Goal: Transaction & Acquisition: Purchase product/service

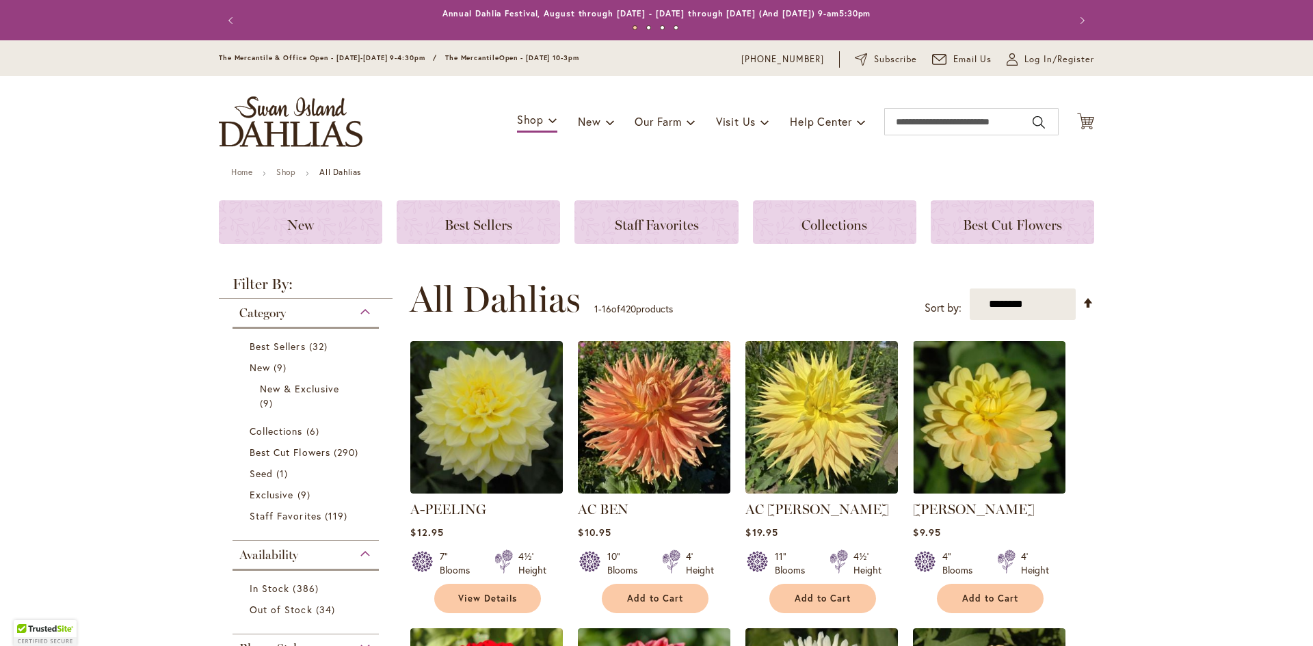
scroll to position [231, 0]
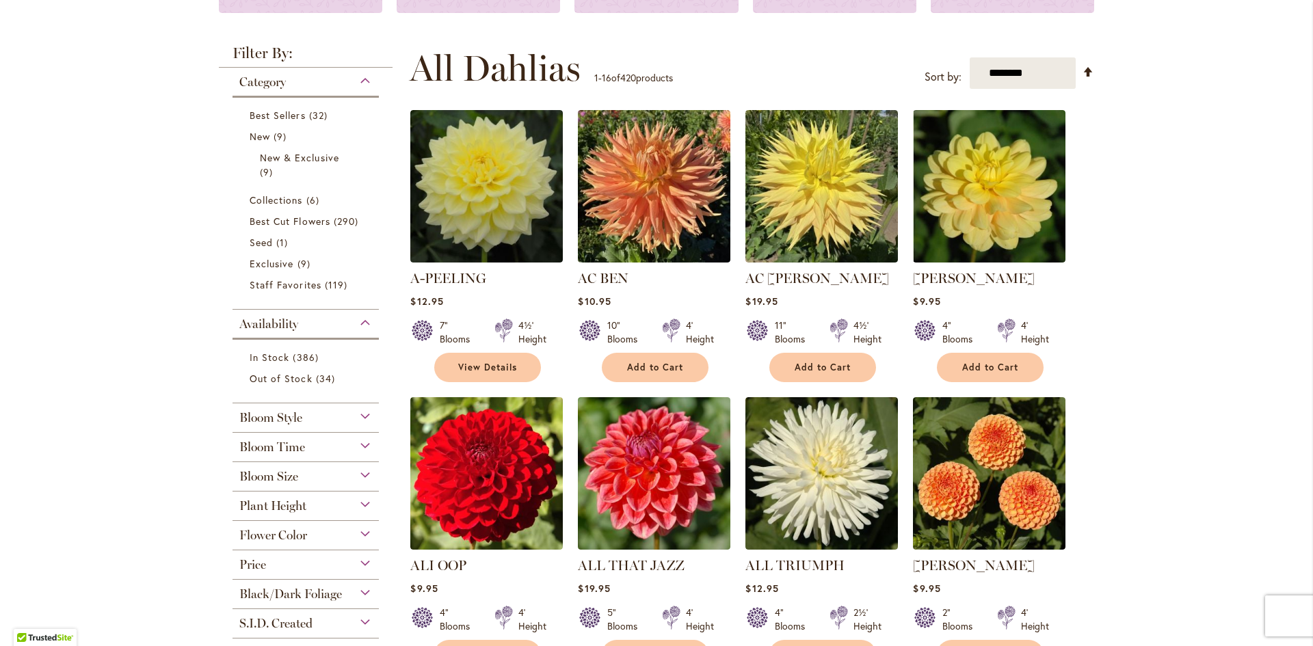
click at [365, 444] on div "Bloom Time" at bounding box center [305, 444] width 146 height 22
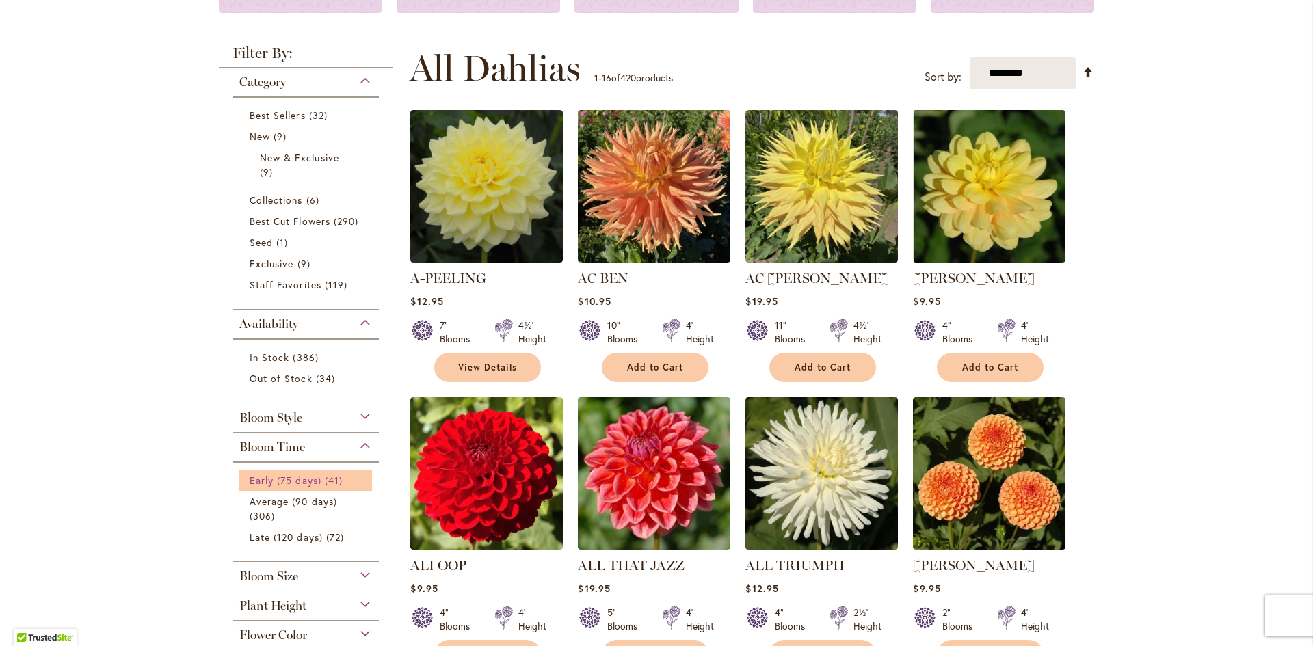
click at [301, 479] on span "Early (75 days)" at bounding box center [286, 480] width 72 height 13
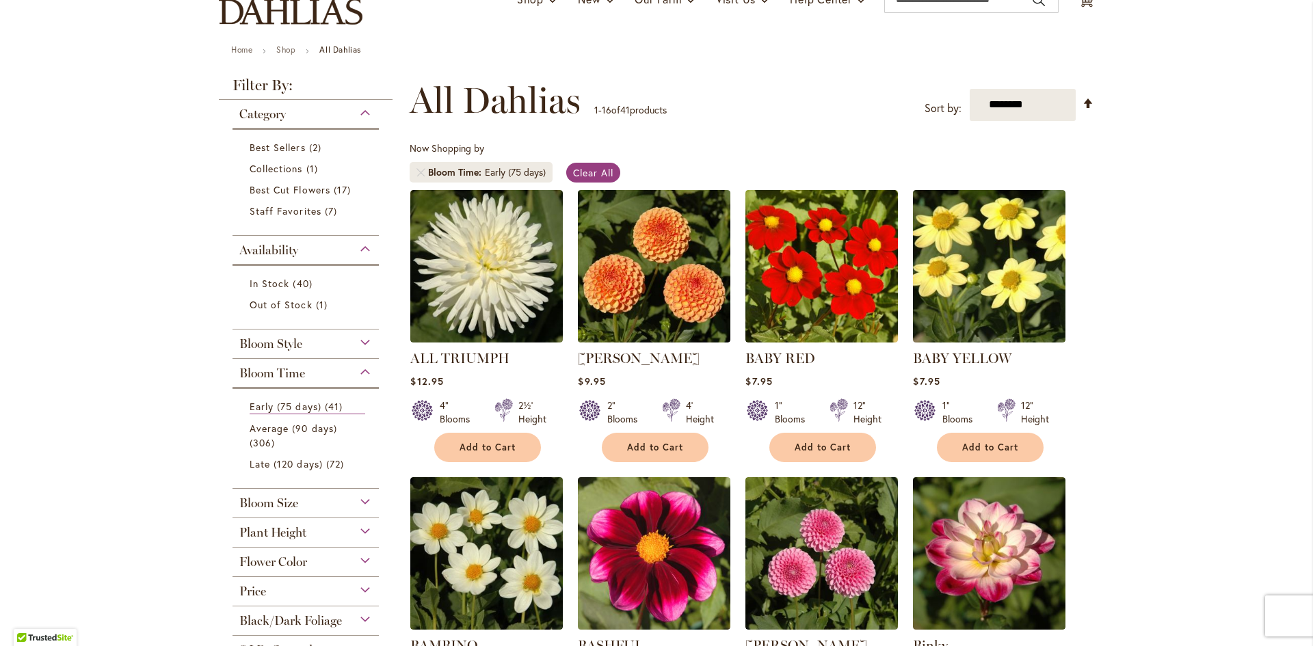
scroll to position [92, 0]
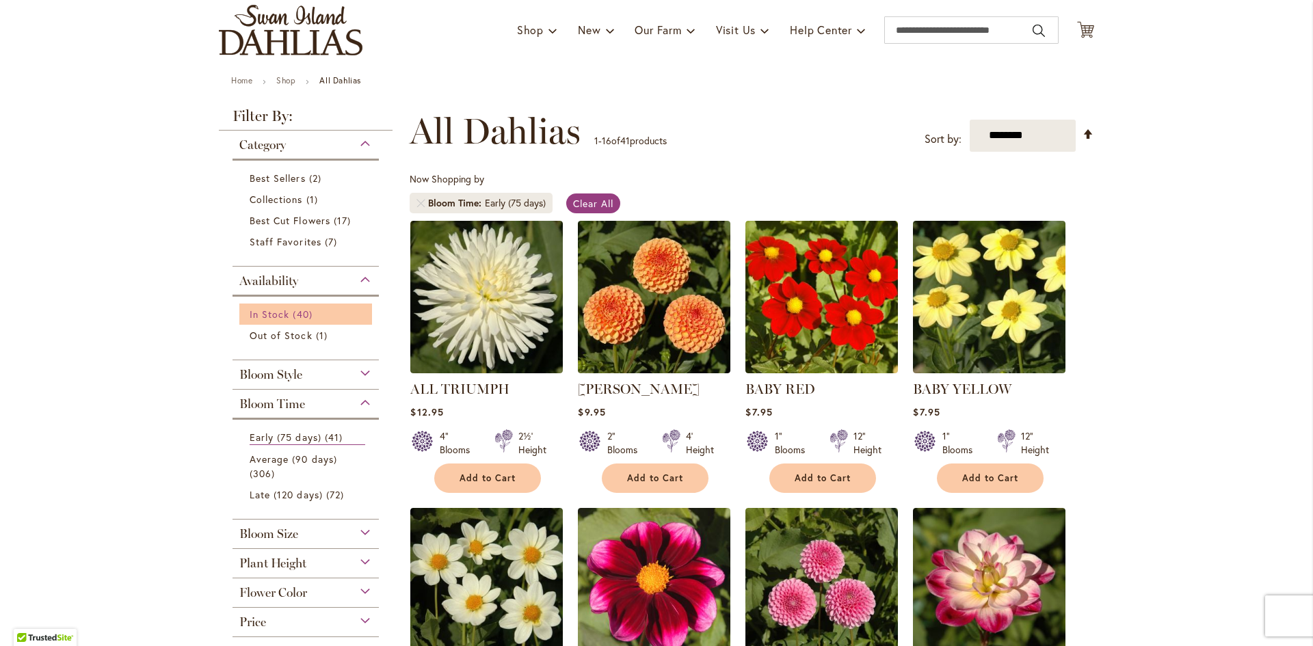
click at [269, 308] on span "In Stock" at bounding box center [270, 314] width 40 height 13
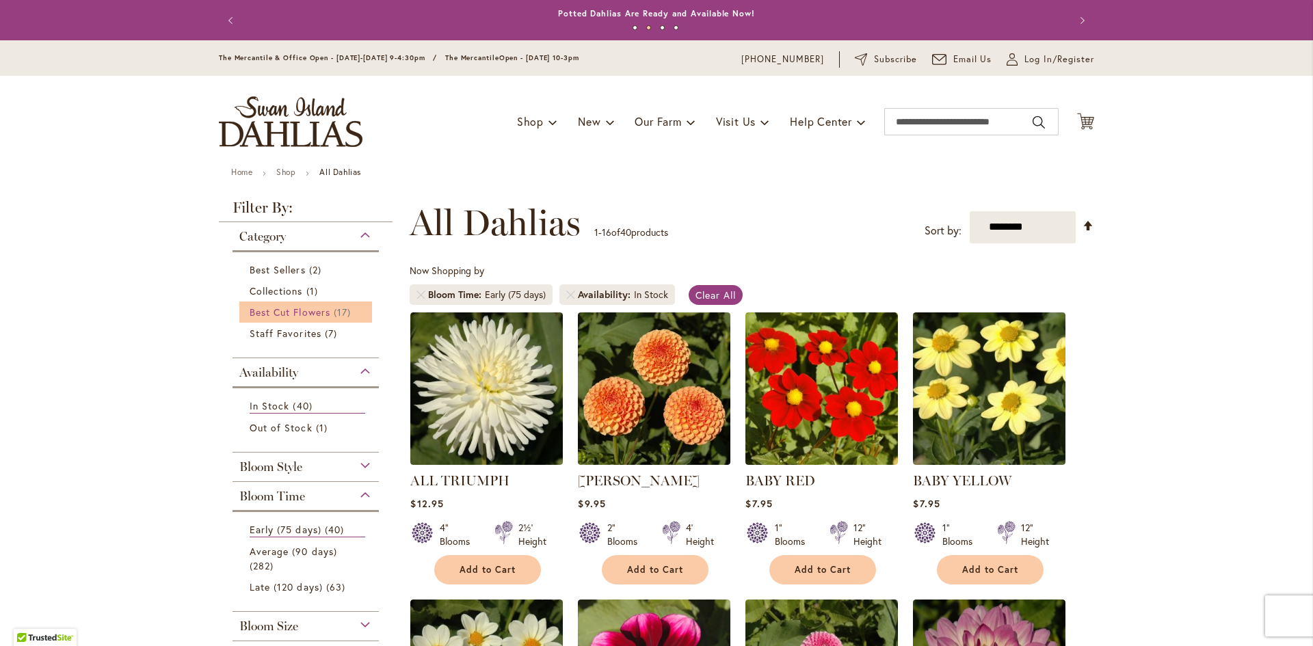
click at [276, 310] on span "Best Cut Flowers" at bounding box center [290, 312] width 81 height 13
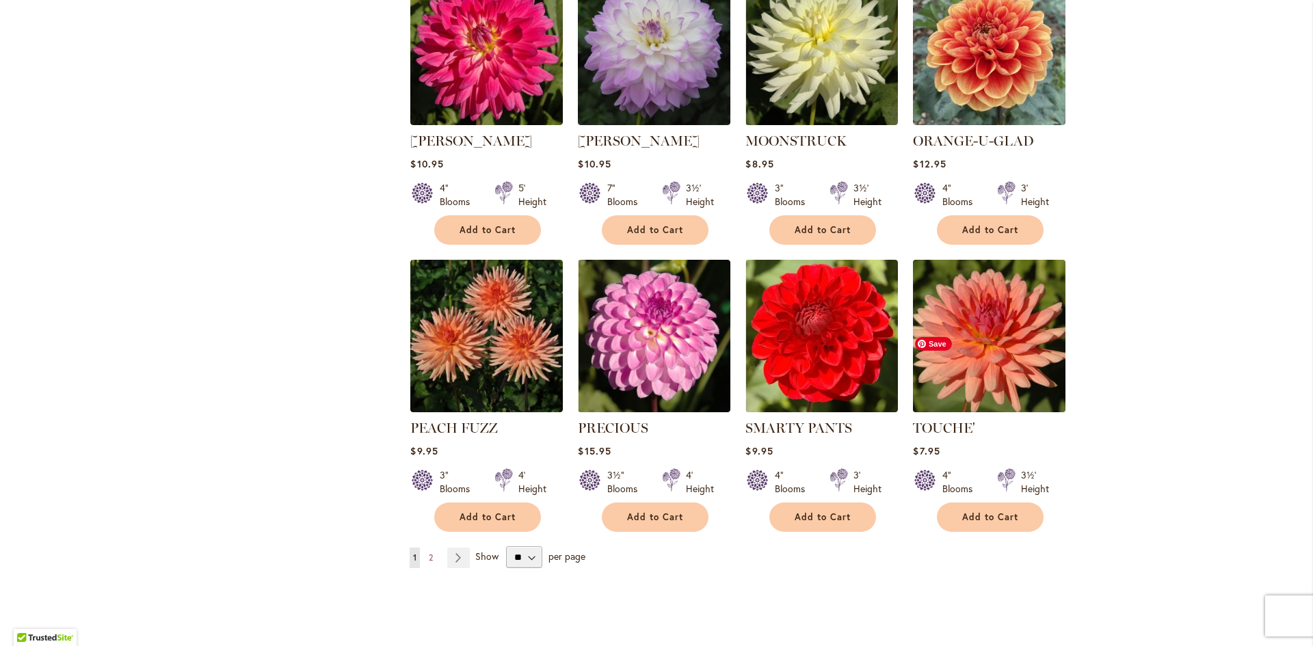
scroll to position [983, 0]
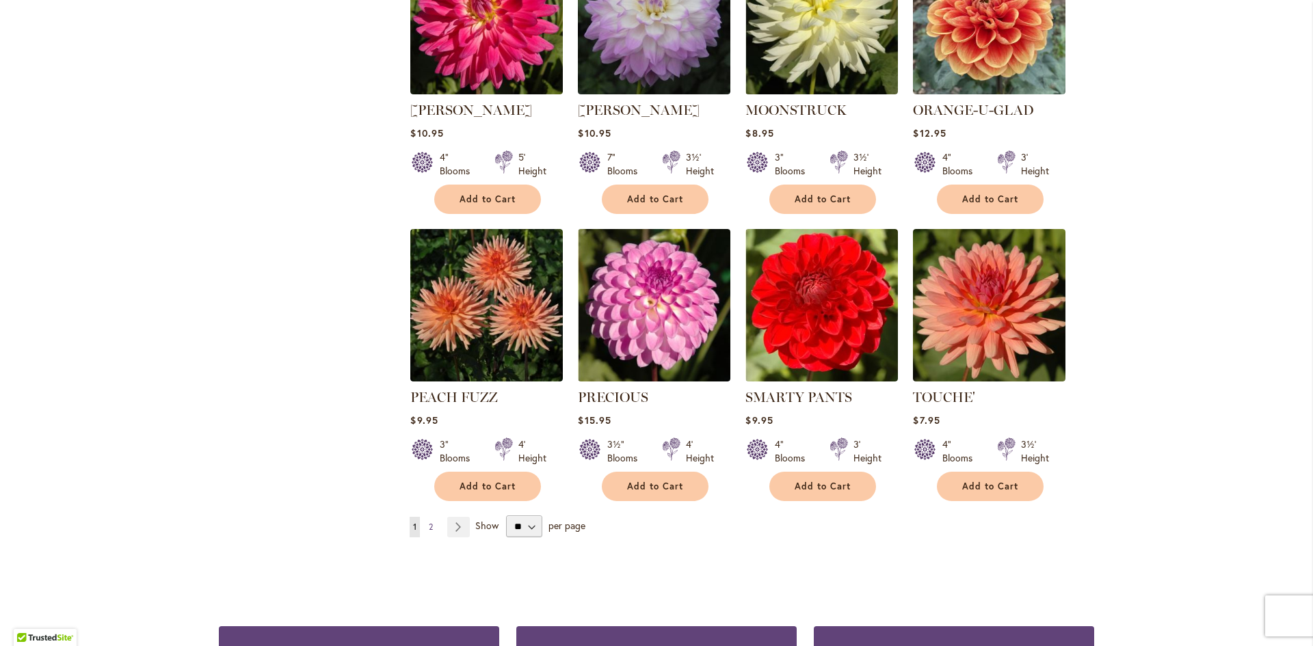
click at [429, 522] on span "2" at bounding box center [431, 527] width 4 height 10
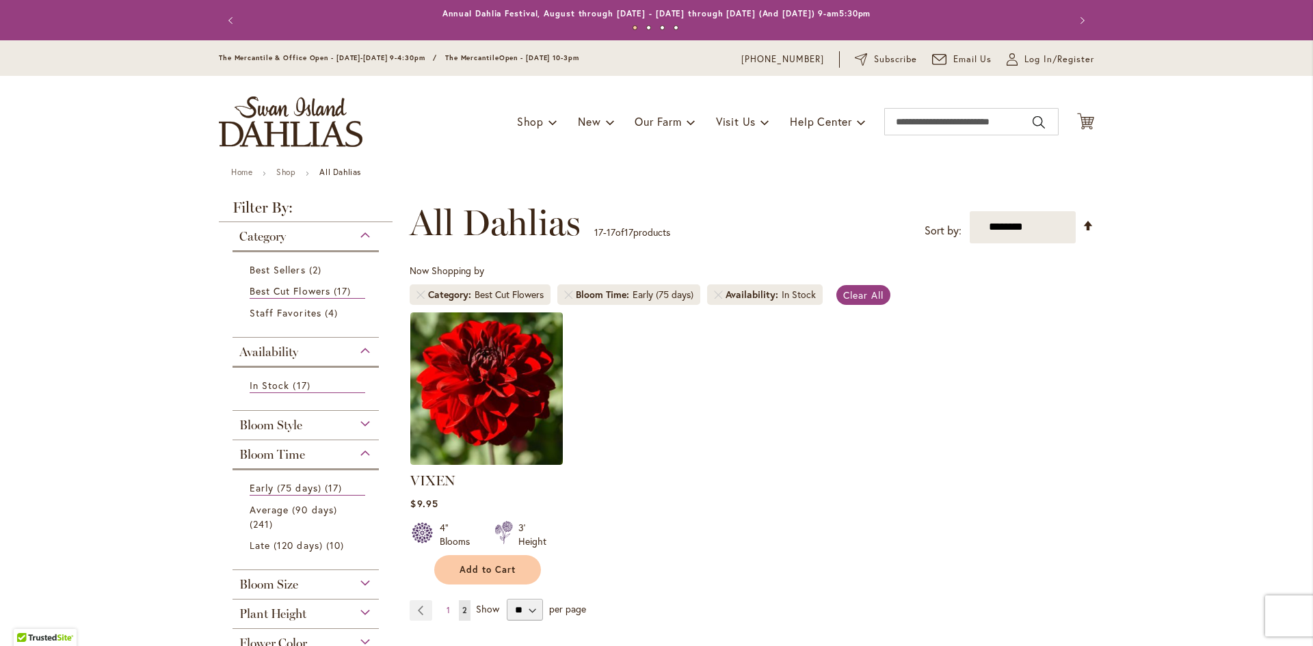
click at [362, 236] on div "Category" at bounding box center [305, 233] width 146 height 22
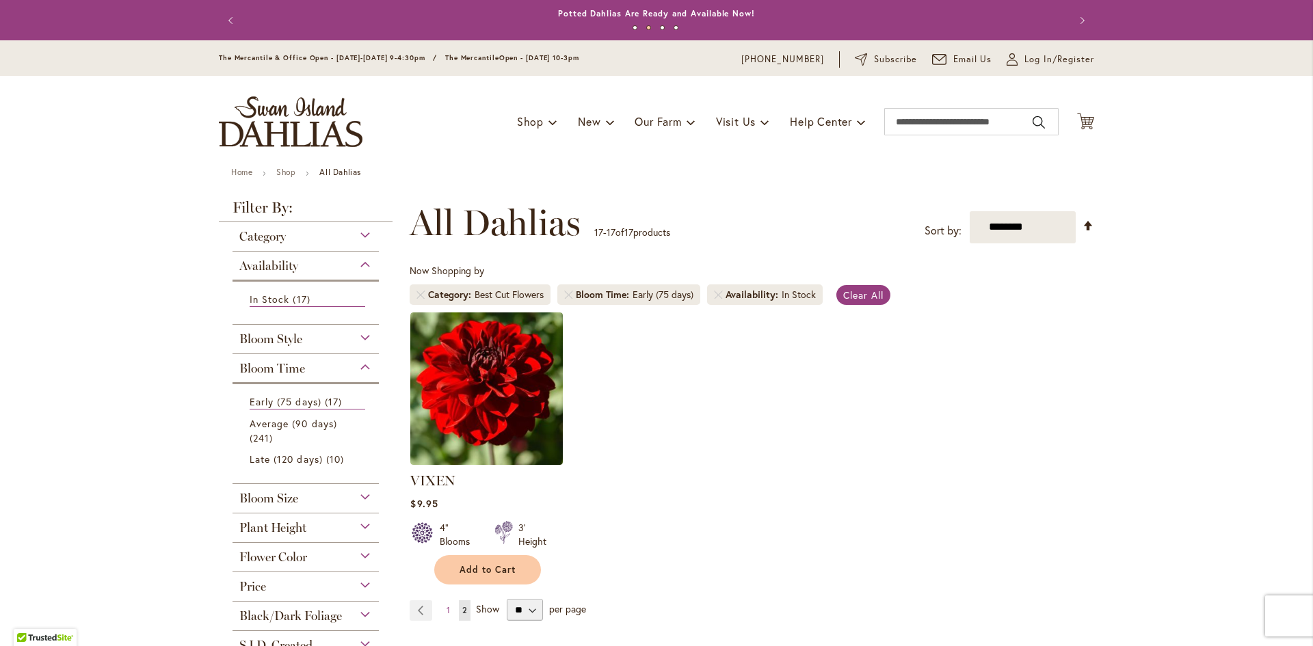
click at [362, 236] on div "Category" at bounding box center [305, 233] width 146 height 22
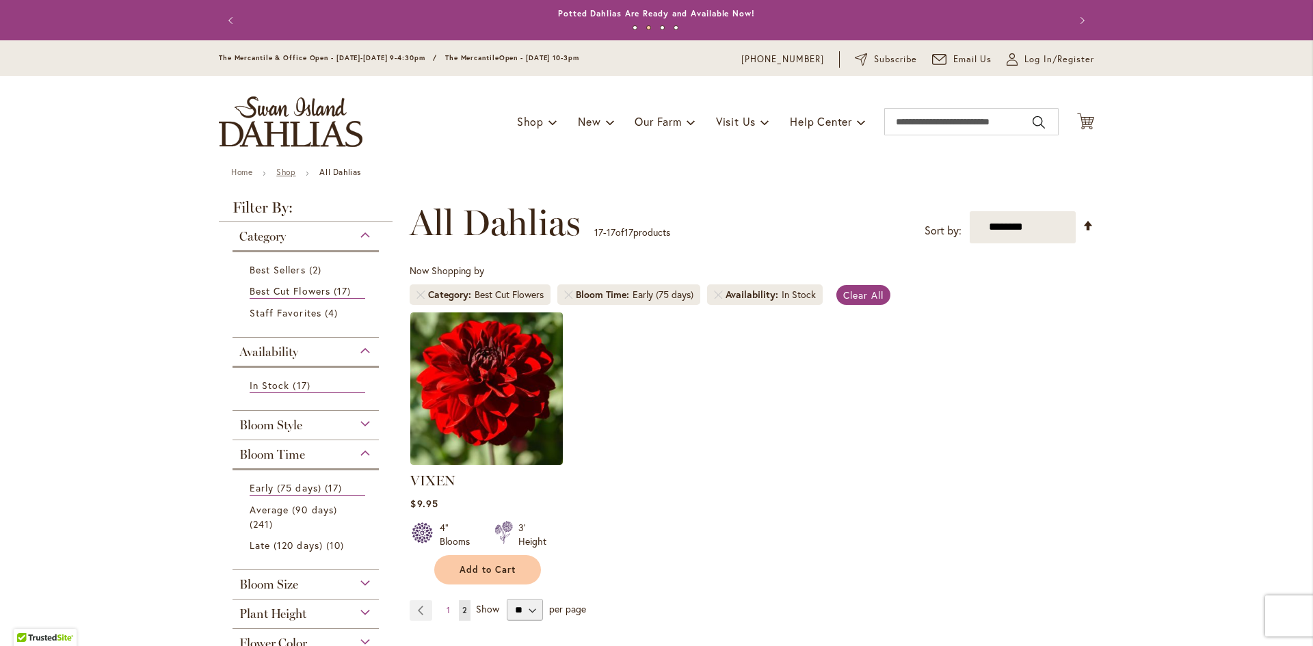
click at [283, 168] on link "Shop" at bounding box center [285, 172] width 19 height 10
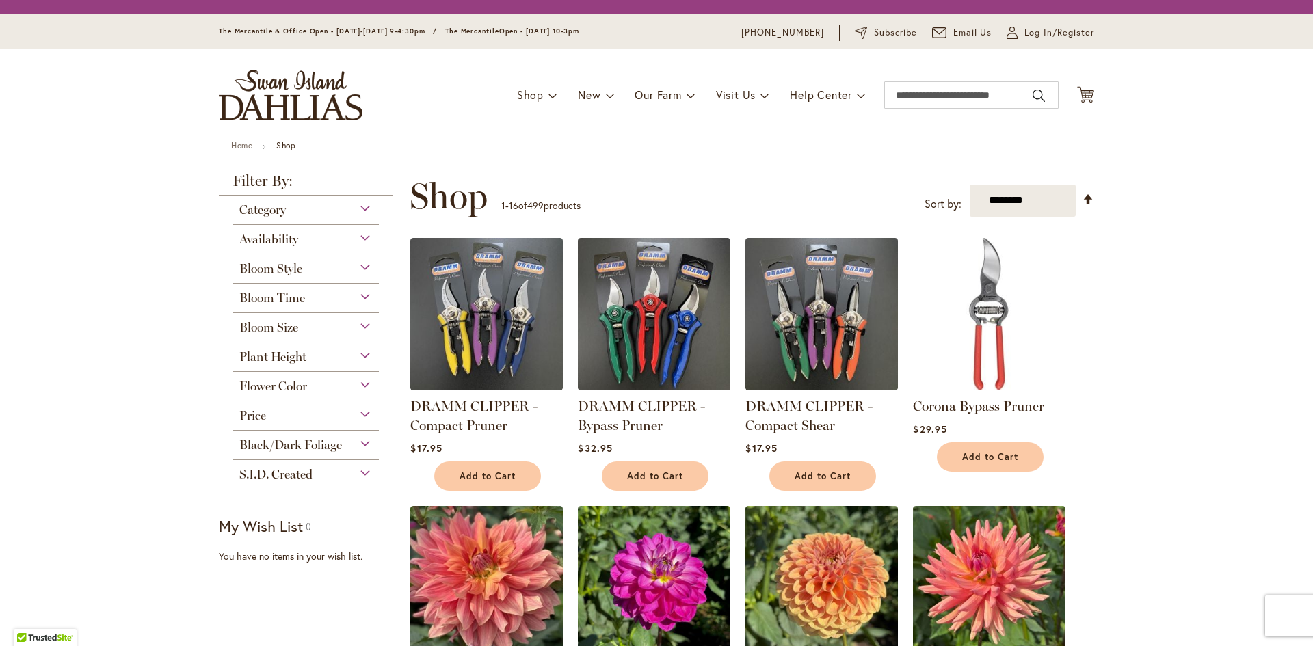
click at [362, 205] on div "Category" at bounding box center [305, 207] width 146 height 22
click at [362, 196] on strong "Filter By:" at bounding box center [306, 185] width 174 height 22
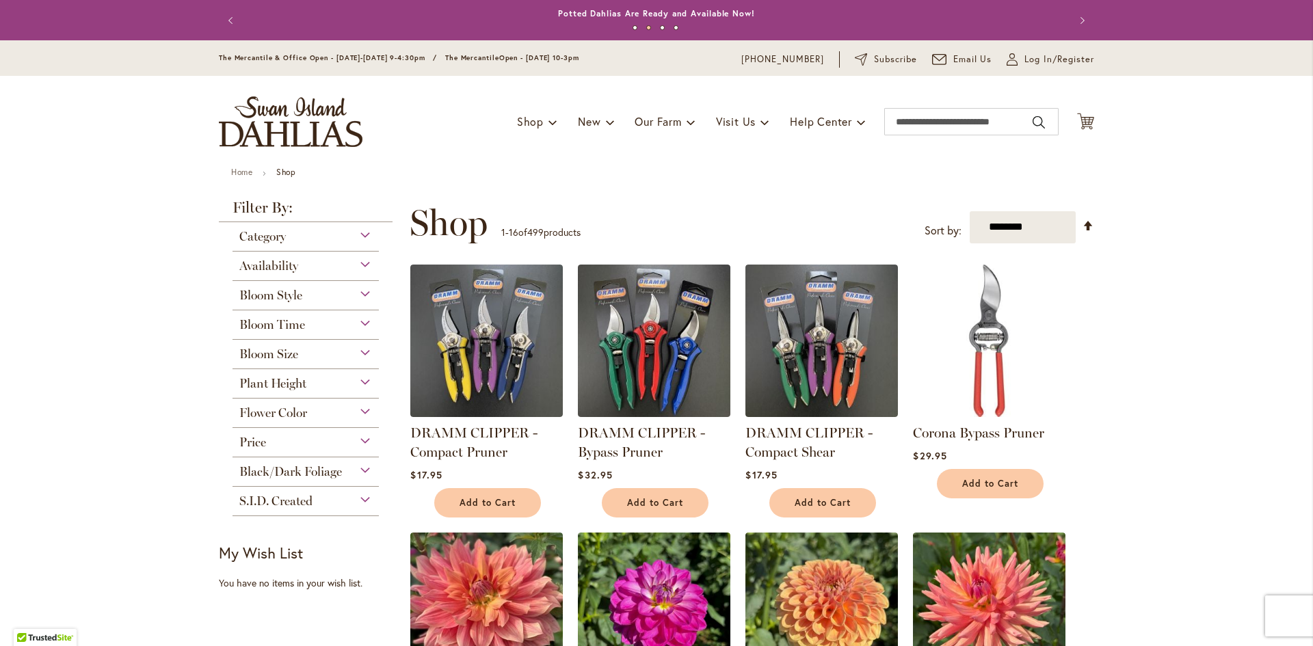
click at [357, 407] on div "Flower Color" at bounding box center [305, 410] width 146 height 22
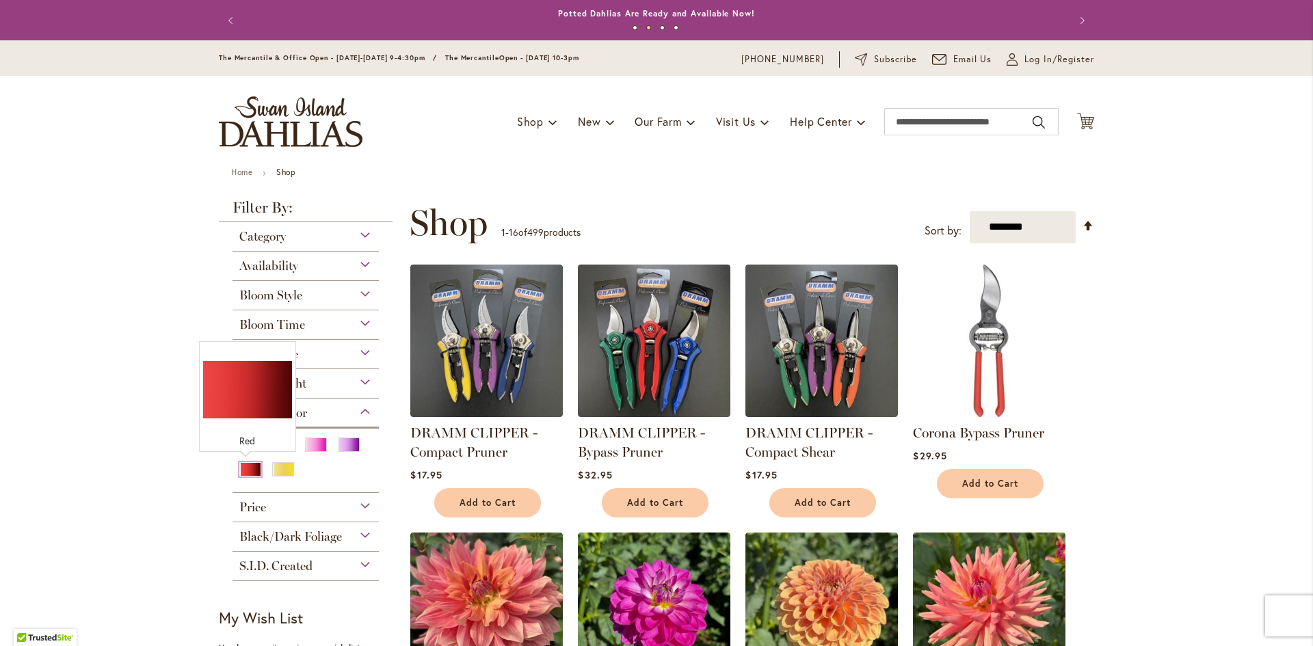
click at [250, 472] on div "Red" at bounding box center [250, 469] width 22 height 14
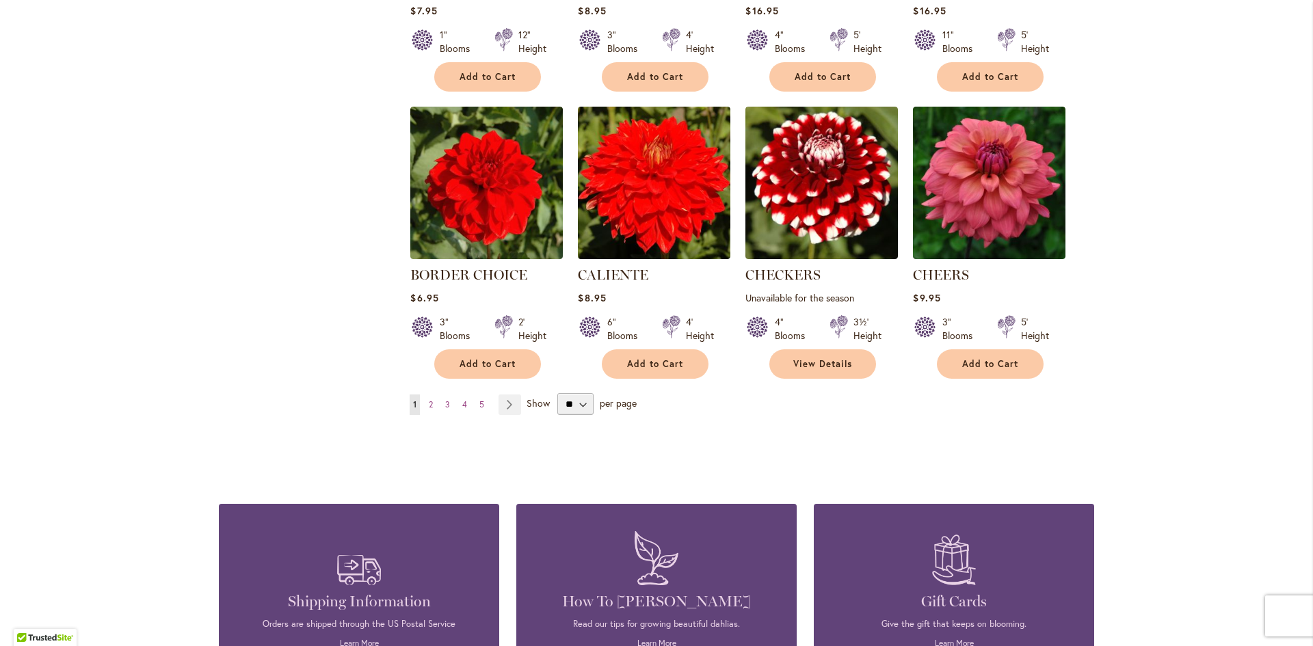
scroll to position [1052, 0]
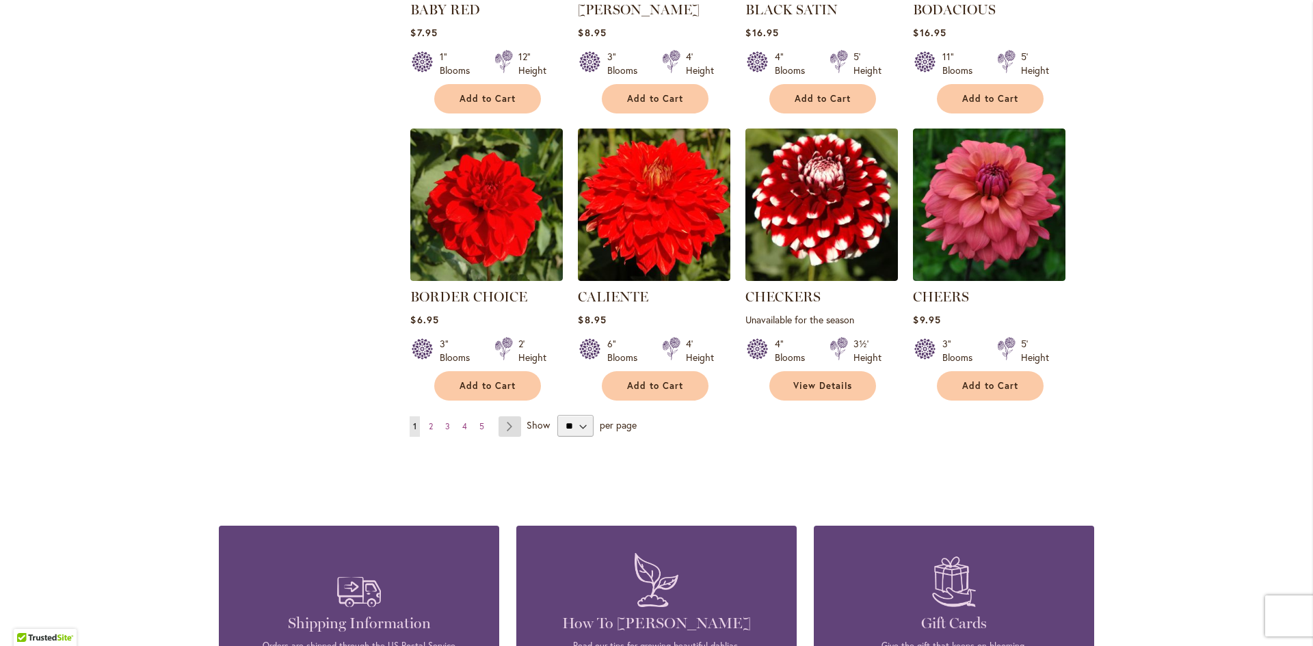
click at [503, 425] on link "Page Next" at bounding box center [509, 426] width 23 height 21
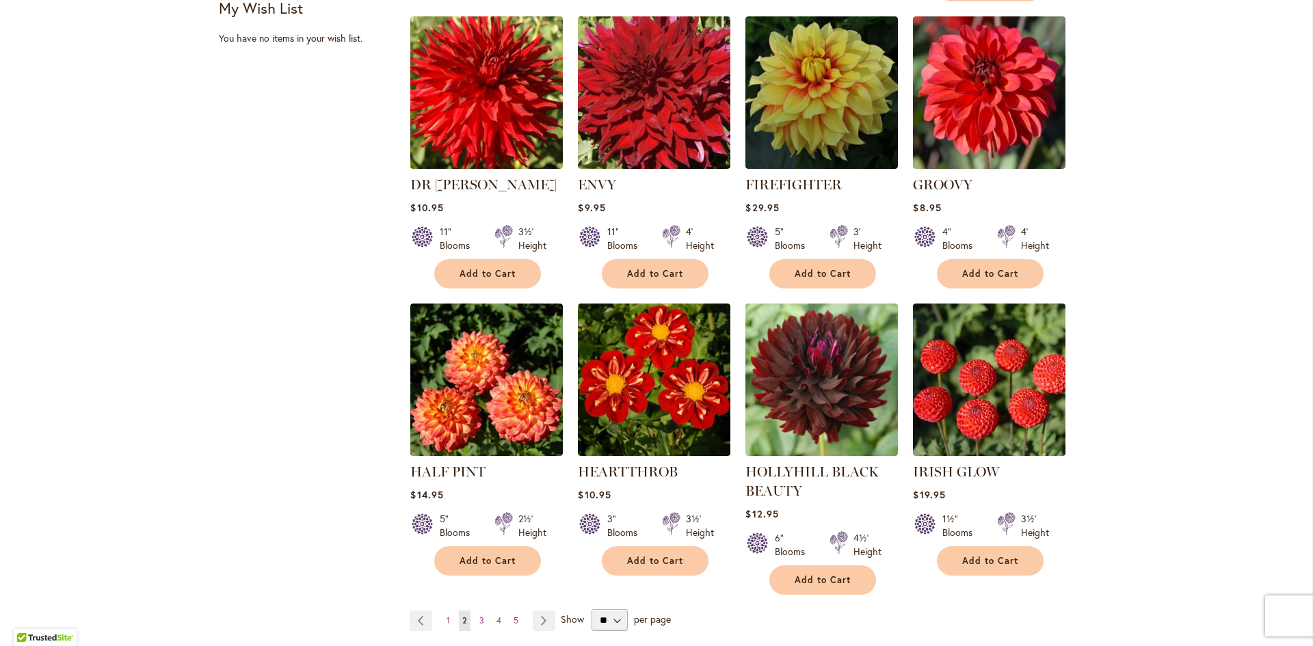
scroll to position [983, 0]
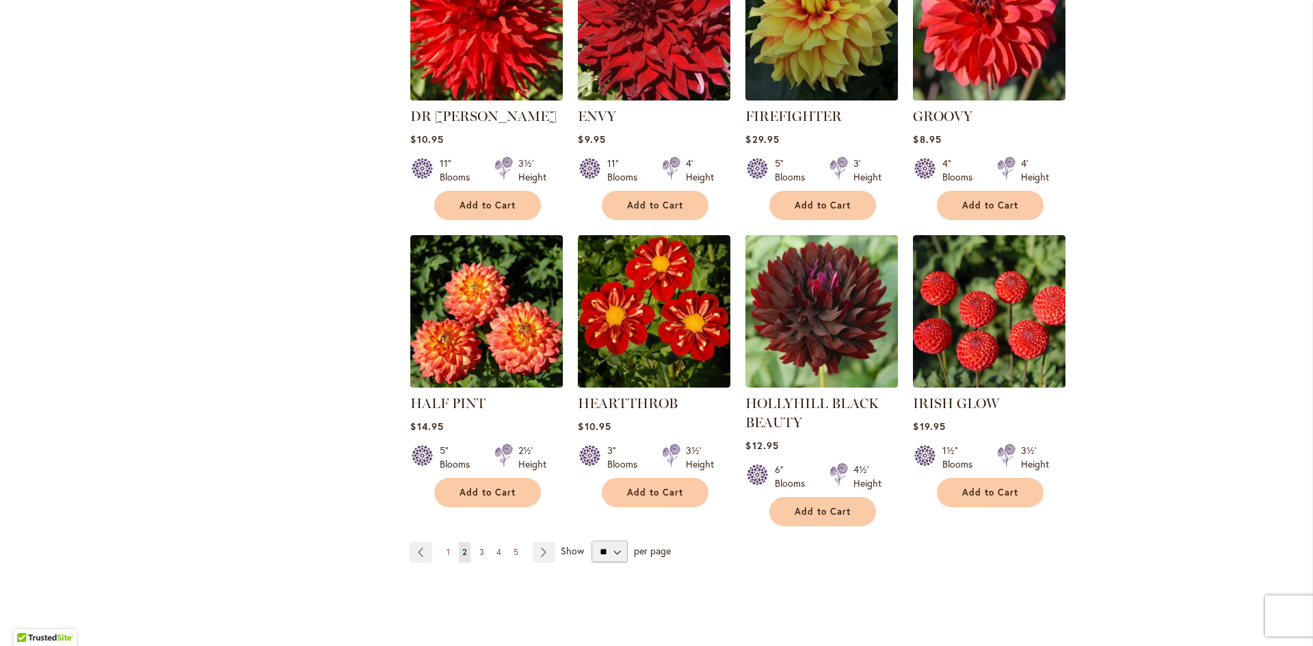
click at [479, 547] on span "3" at bounding box center [481, 552] width 5 height 10
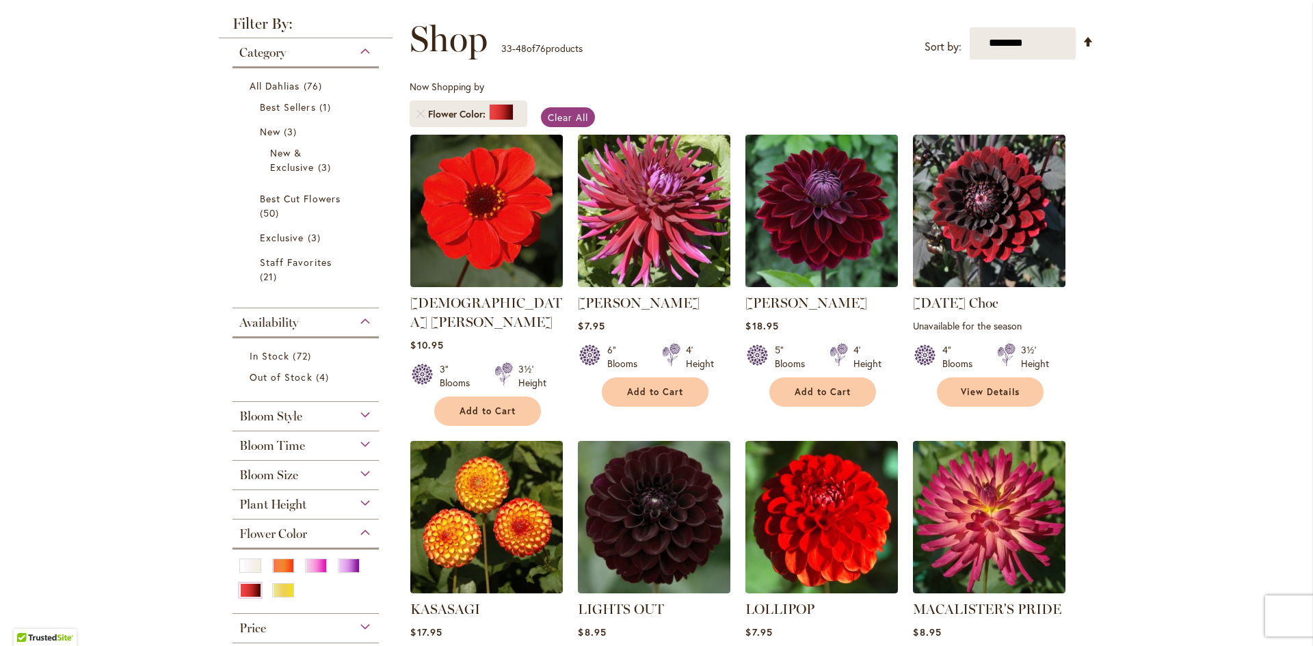
scroll to position [205, 0]
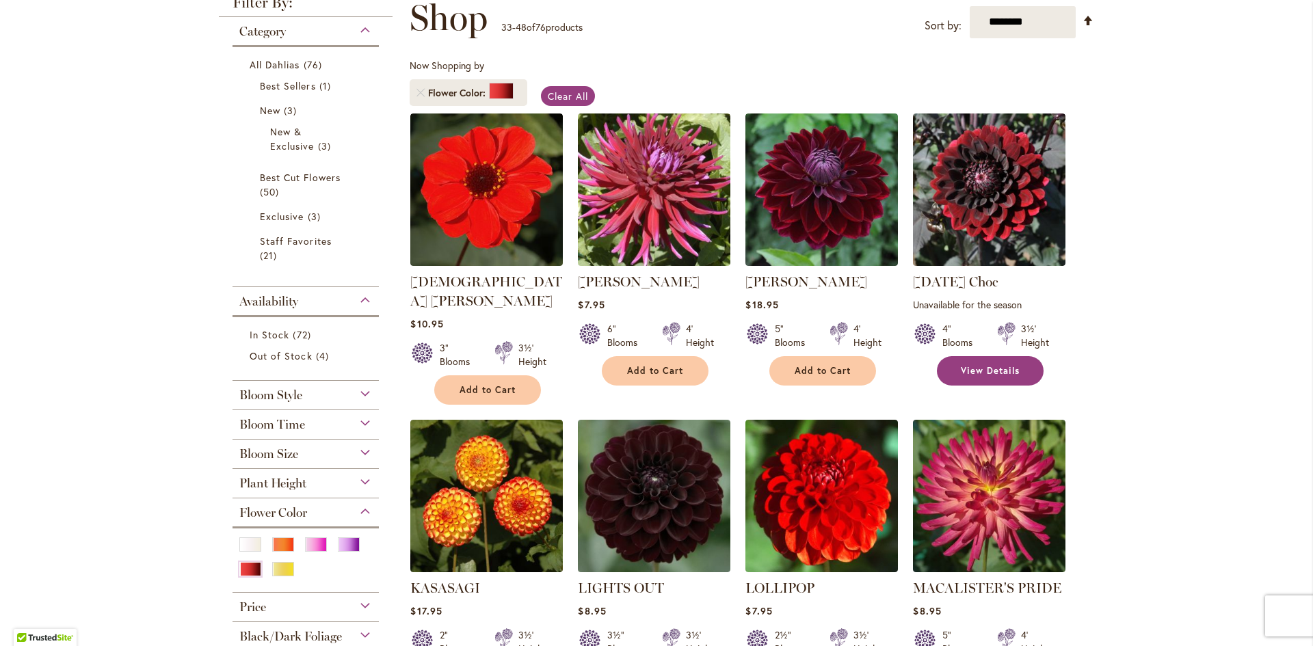
click at [990, 368] on span "View Details" at bounding box center [990, 371] width 59 height 12
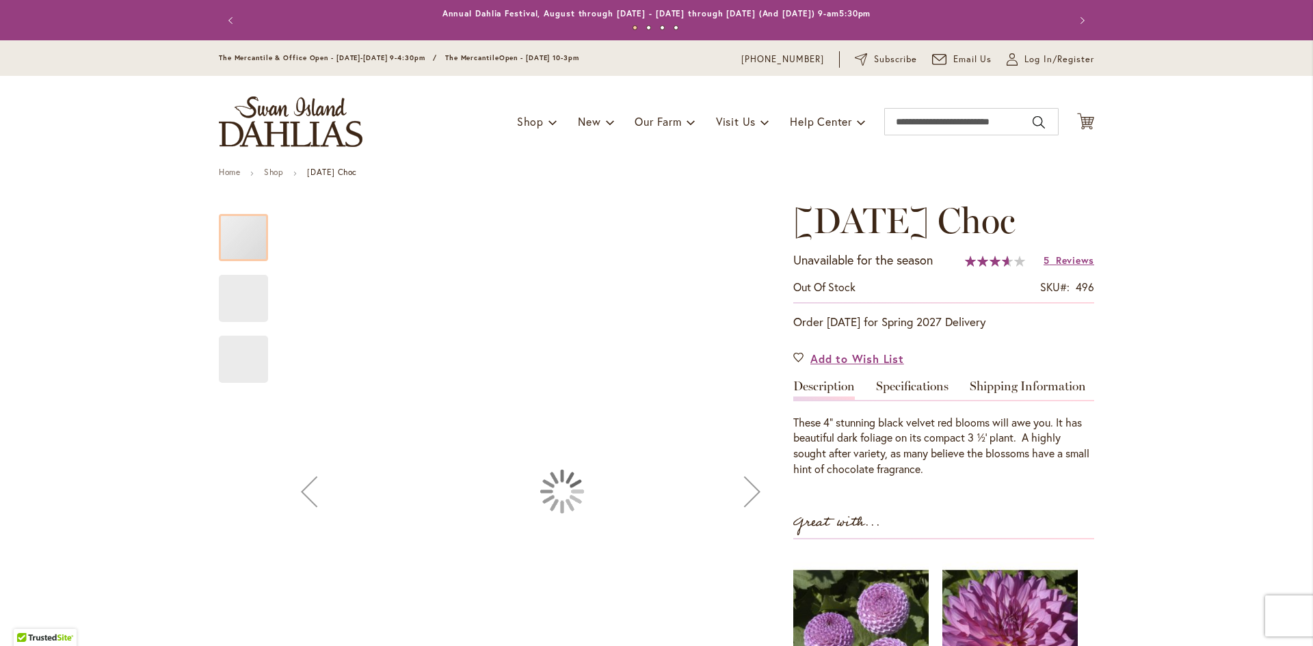
scroll to position [137, 0]
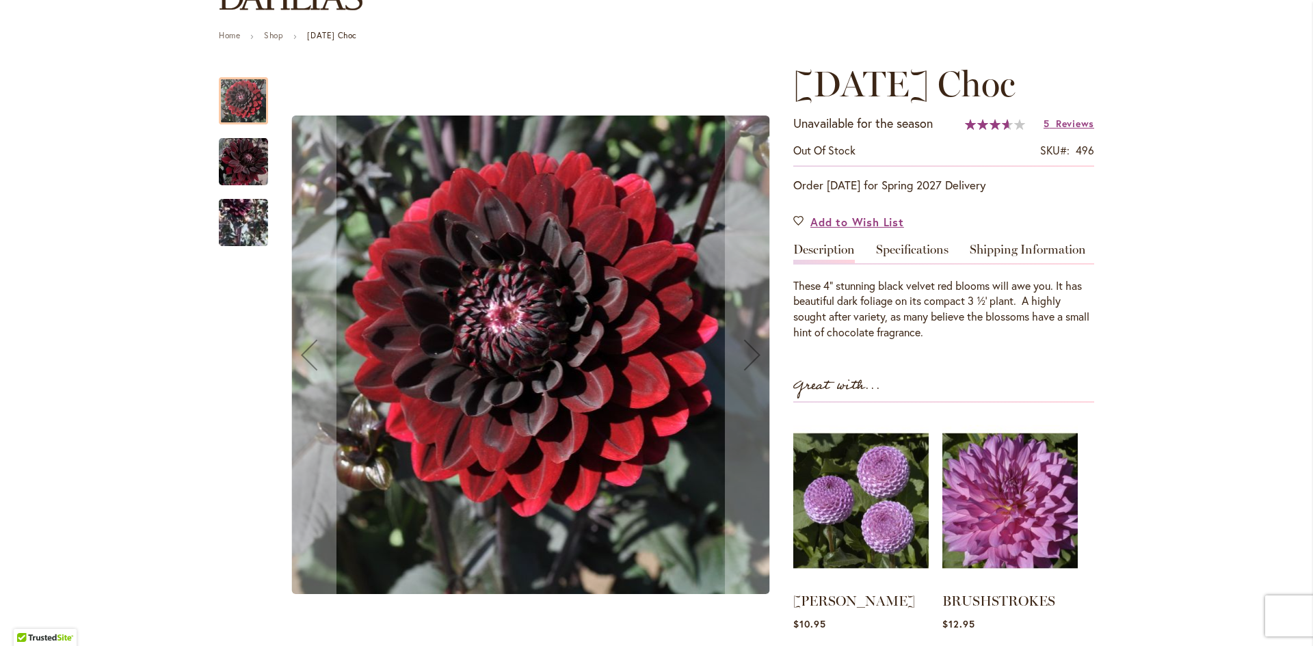
click at [237, 169] on img "Karma Choc" at bounding box center [243, 162] width 49 height 51
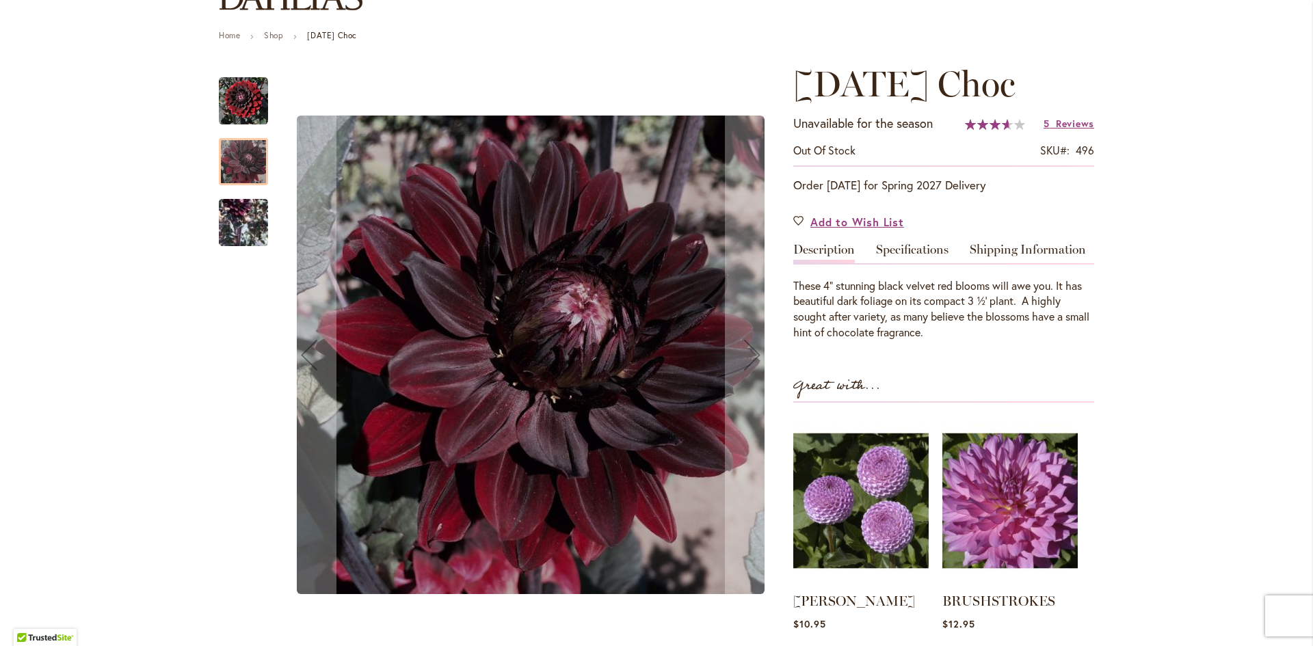
click at [242, 235] on img "Karma Choc" at bounding box center [243, 222] width 49 height 100
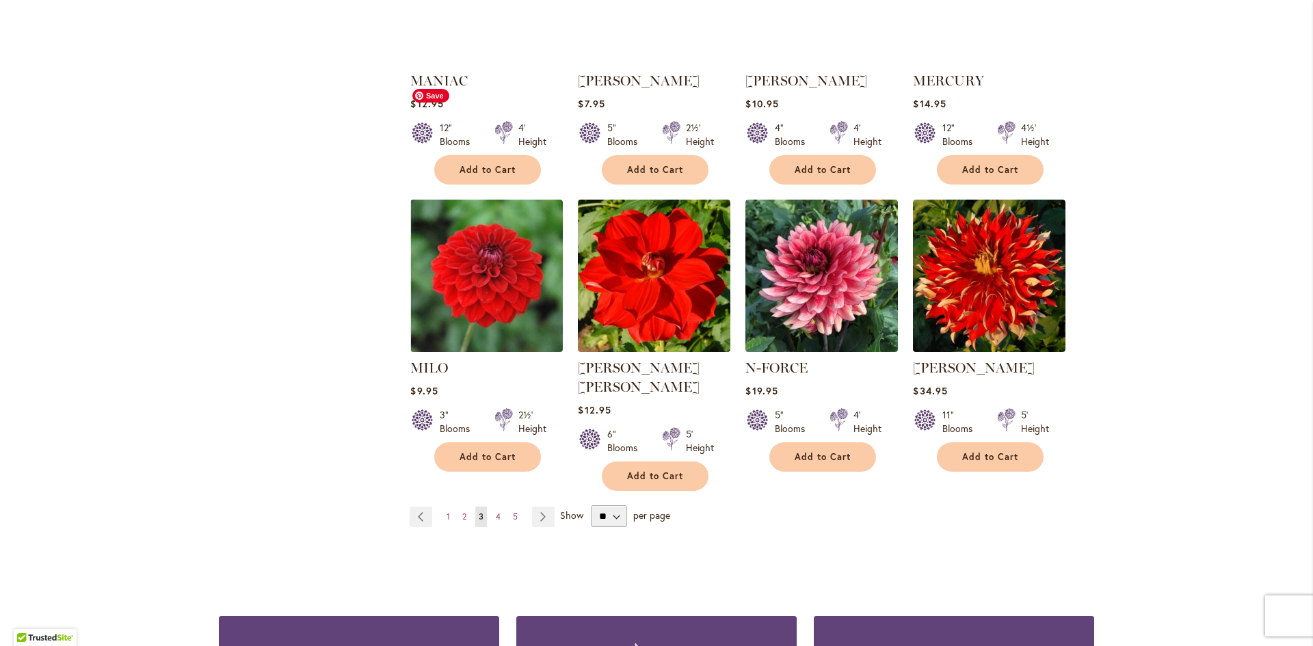
scroll to position [1044, 0]
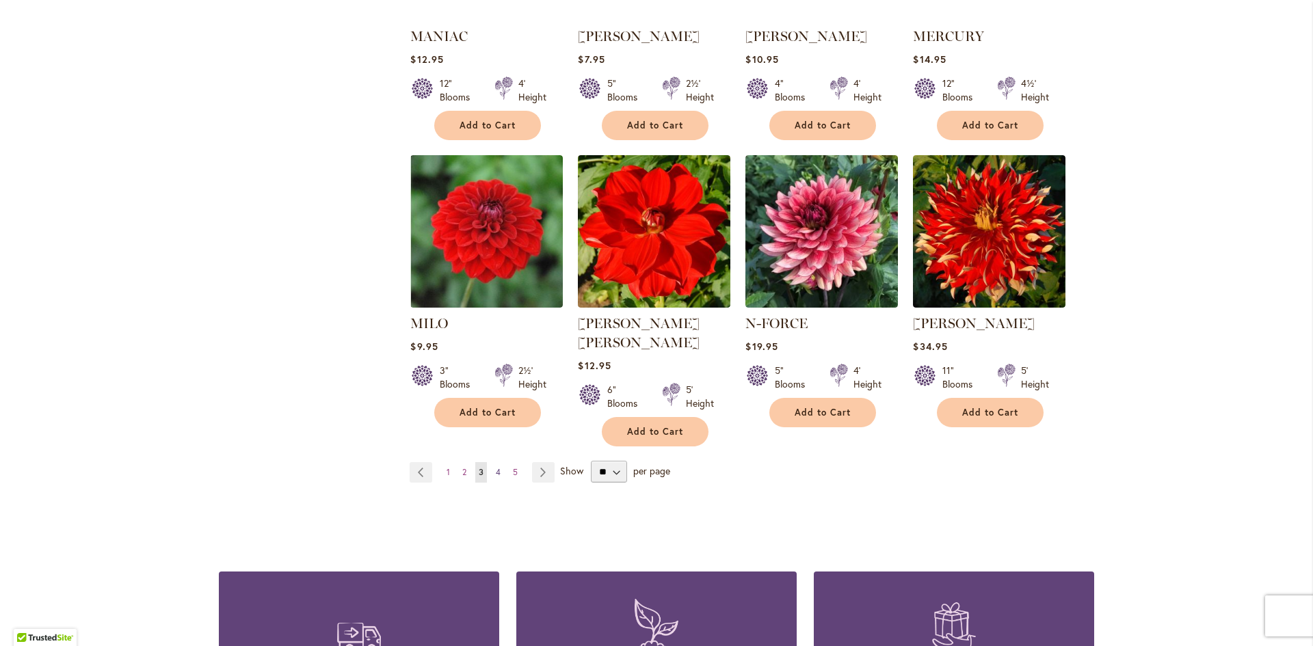
click at [496, 467] on span "4" at bounding box center [498, 472] width 5 height 10
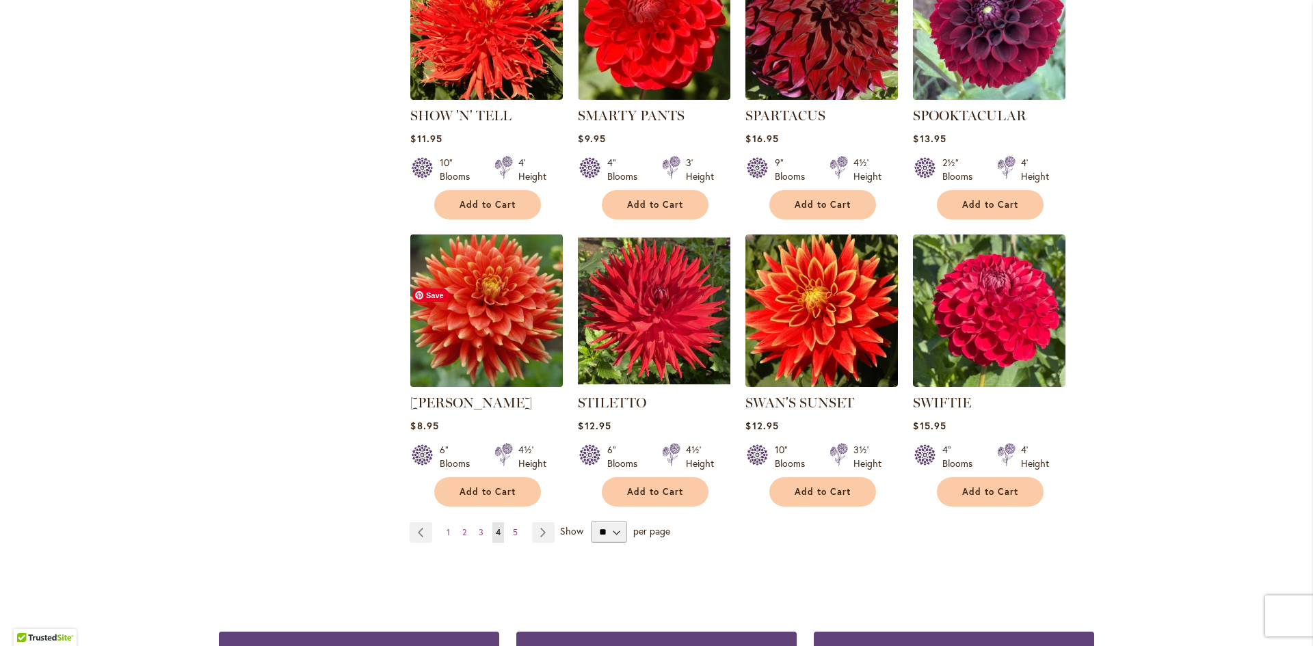
scroll to position [983, 0]
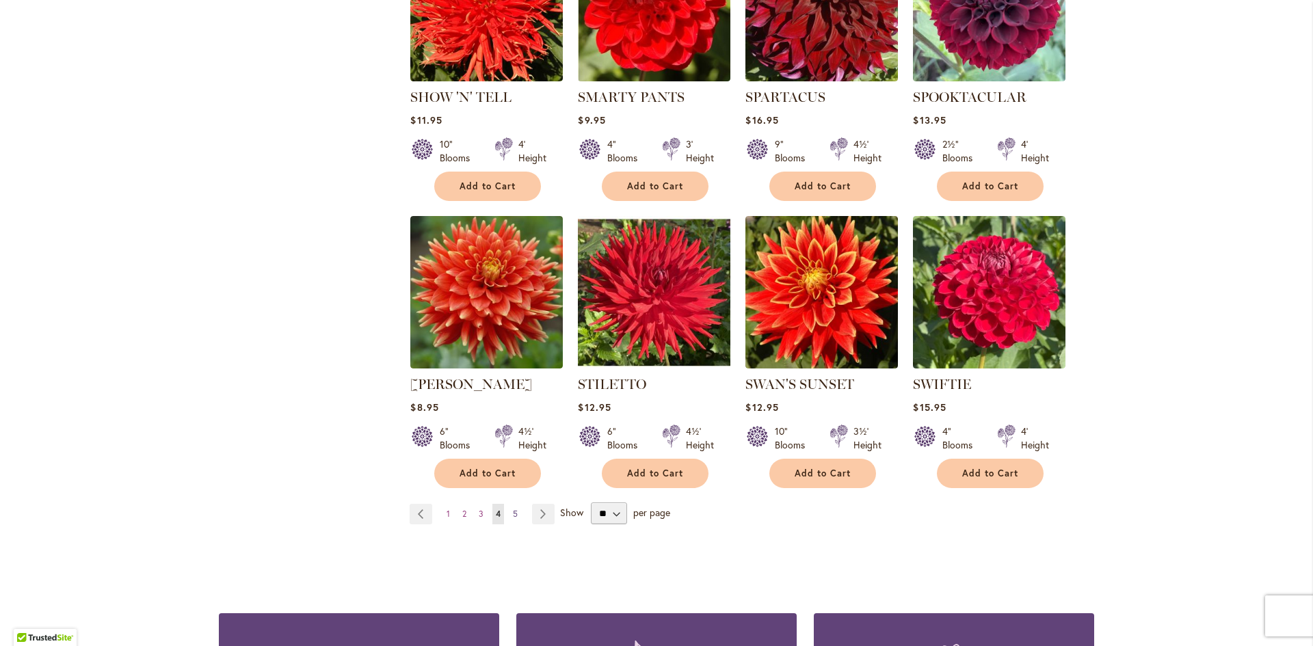
click at [513, 510] on span "5" at bounding box center [515, 514] width 5 height 10
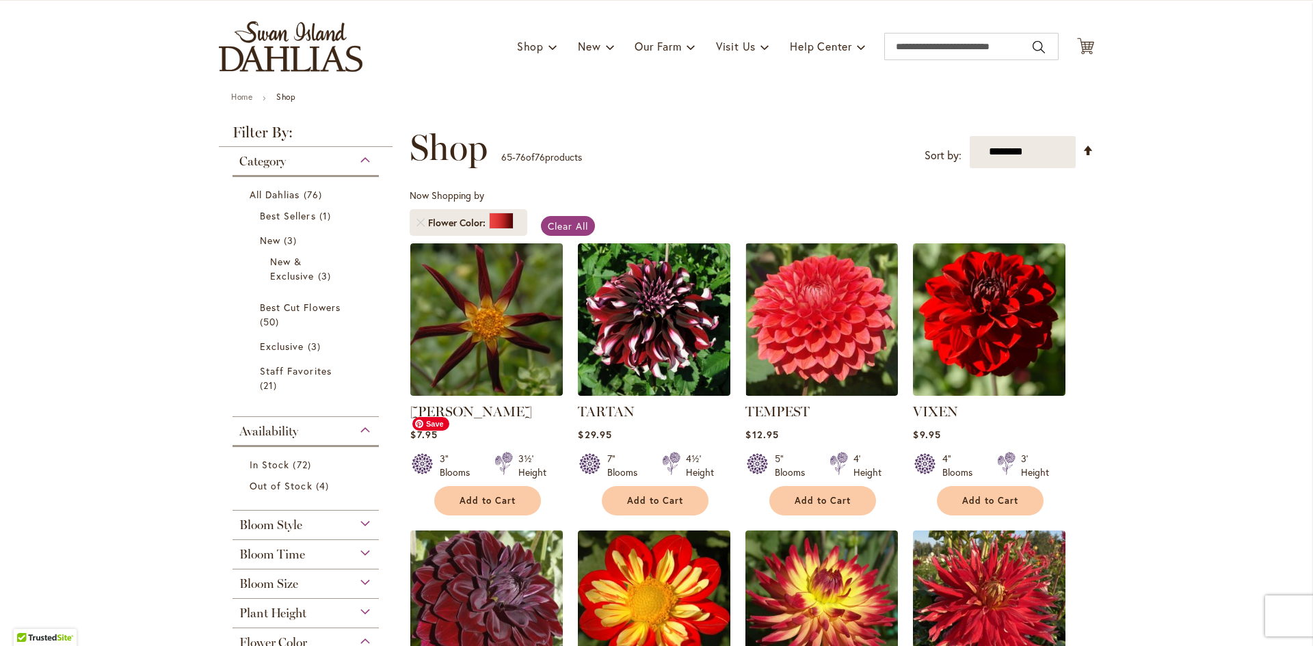
scroll to position [57, 0]
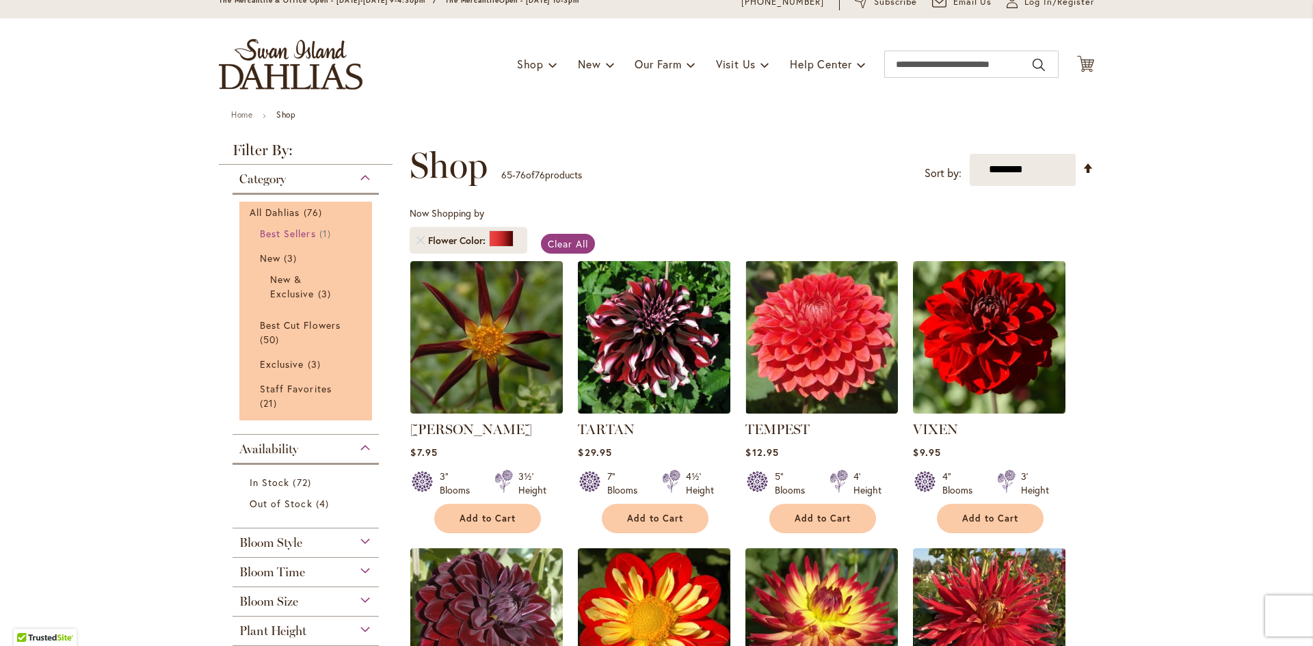
click at [289, 233] on span "Best Sellers" at bounding box center [288, 233] width 56 height 13
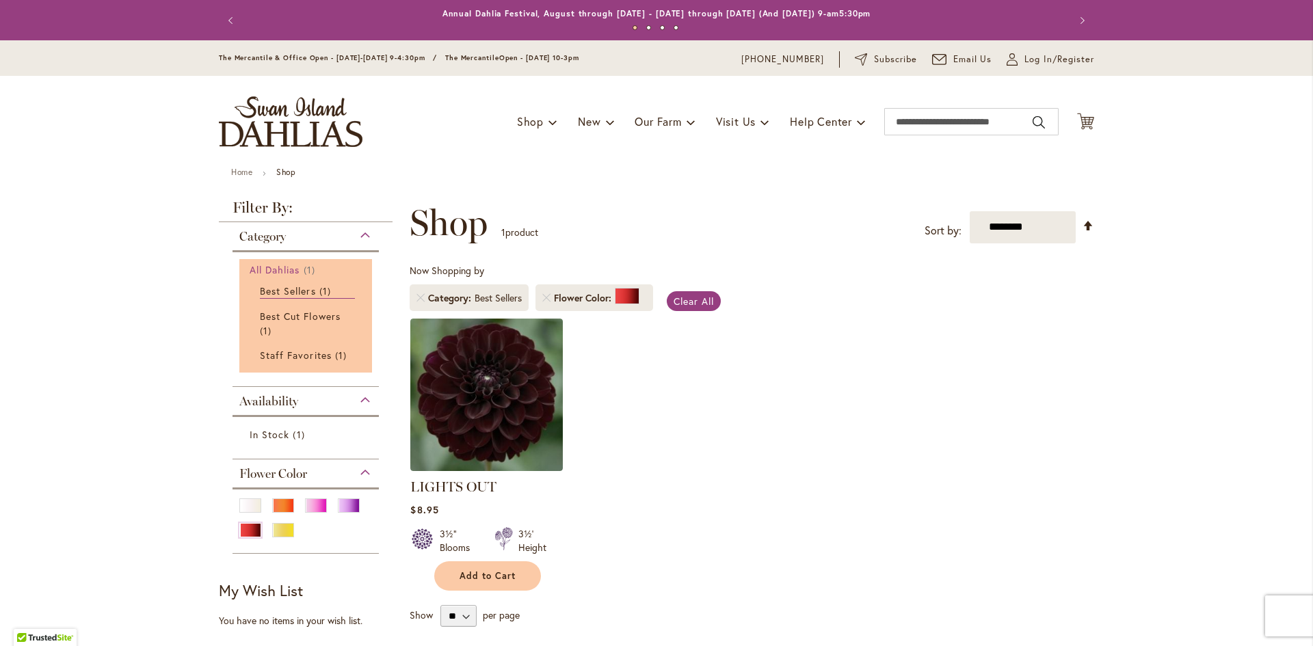
click at [268, 269] on span "All Dahlias" at bounding box center [275, 269] width 51 height 13
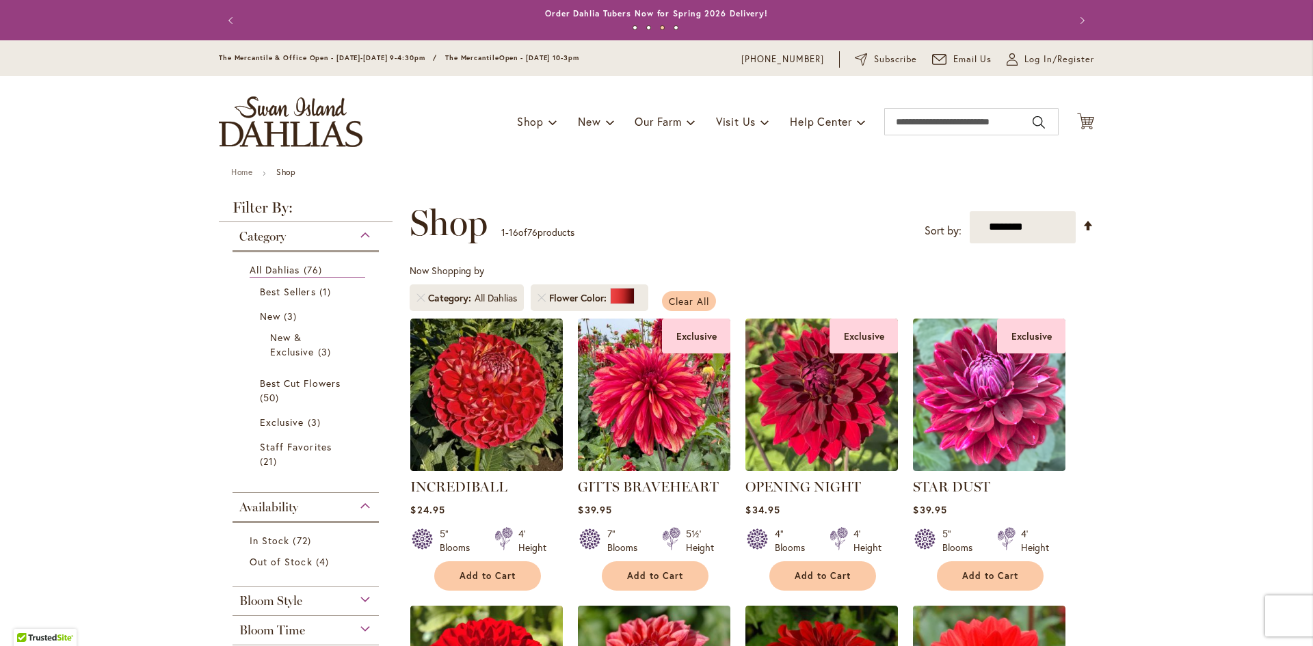
click at [680, 300] on span "Clear All" at bounding box center [689, 301] width 40 height 13
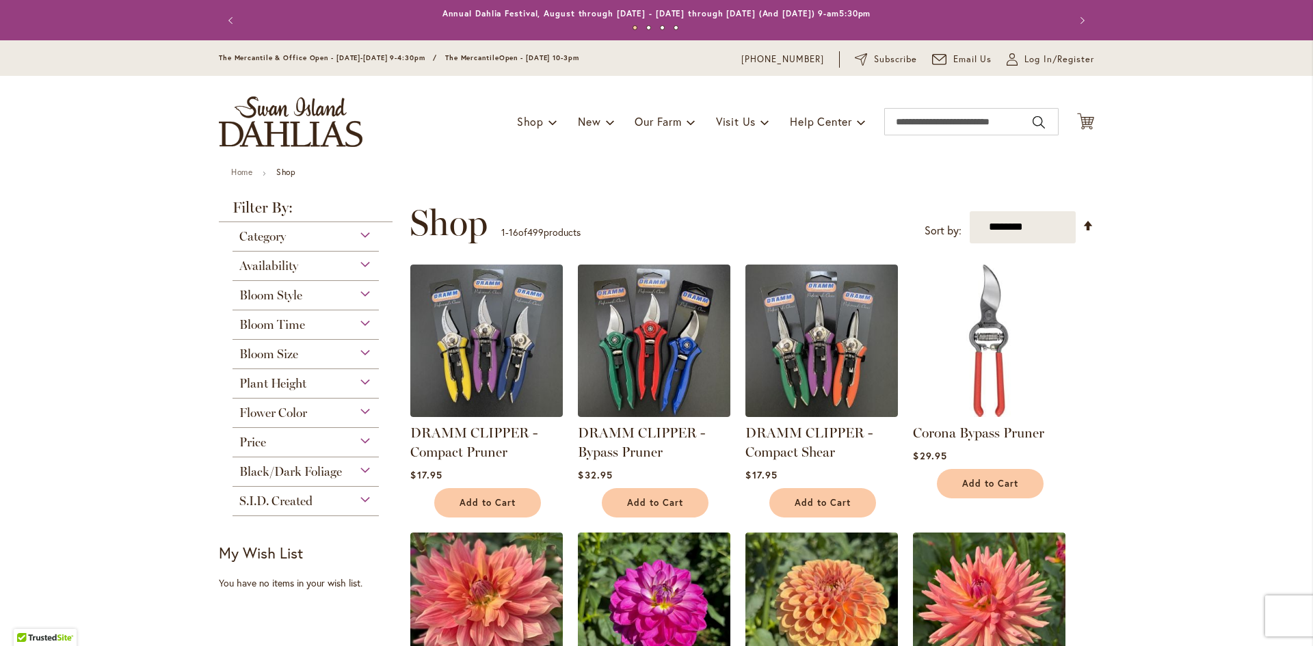
click at [306, 470] on span "Black/Dark Foliage" at bounding box center [290, 471] width 103 height 15
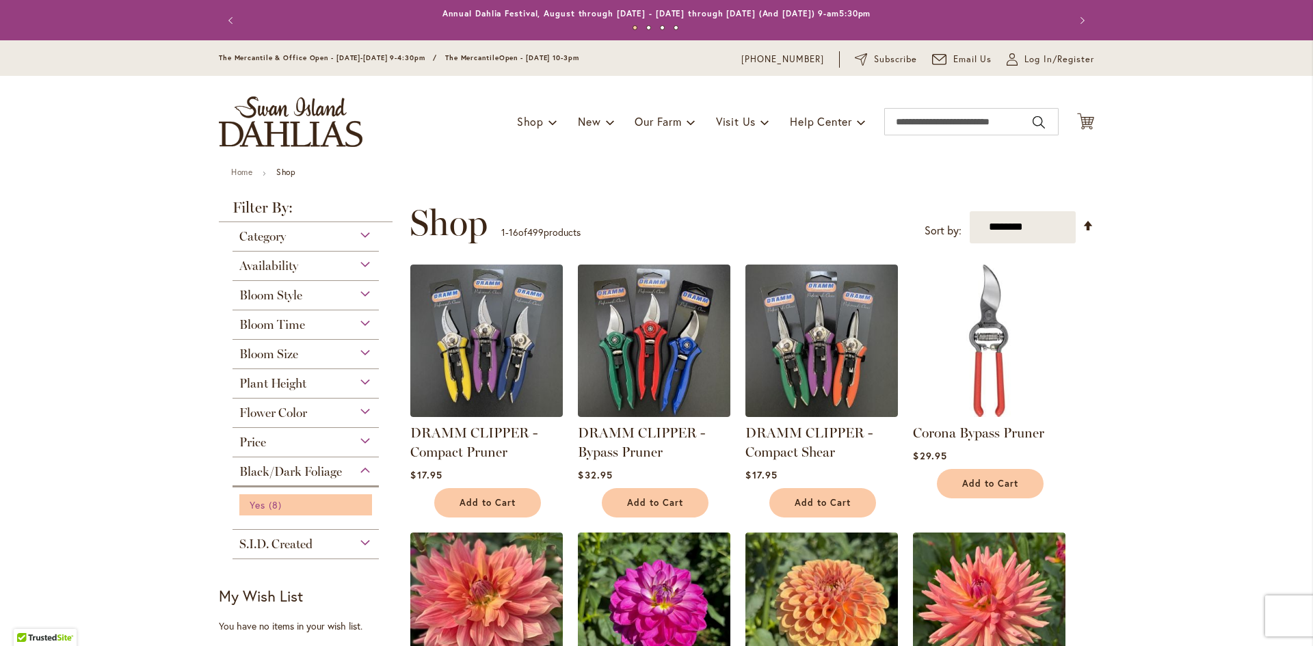
click at [260, 503] on span "Yes" at bounding box center [258, 504] width 16 height 13
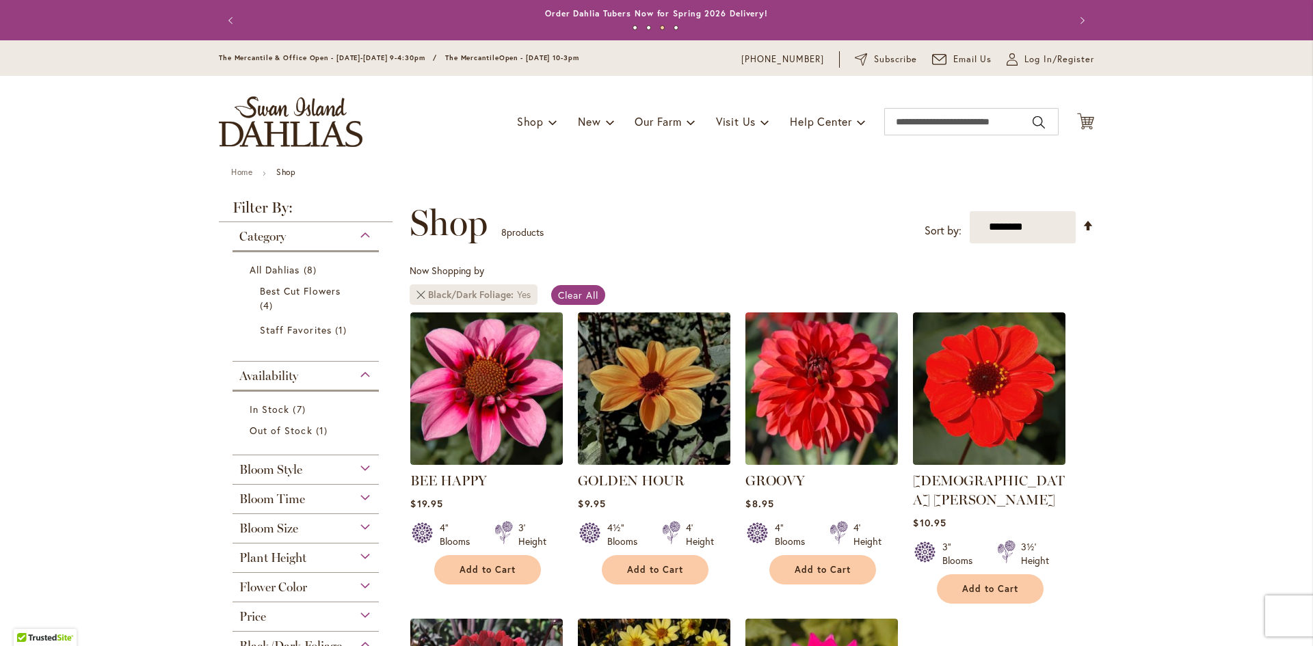
click at [417, 295] on link "Remove Black/Dark Foliage Yes" at bounding box center [420, 295] width 8 height 8
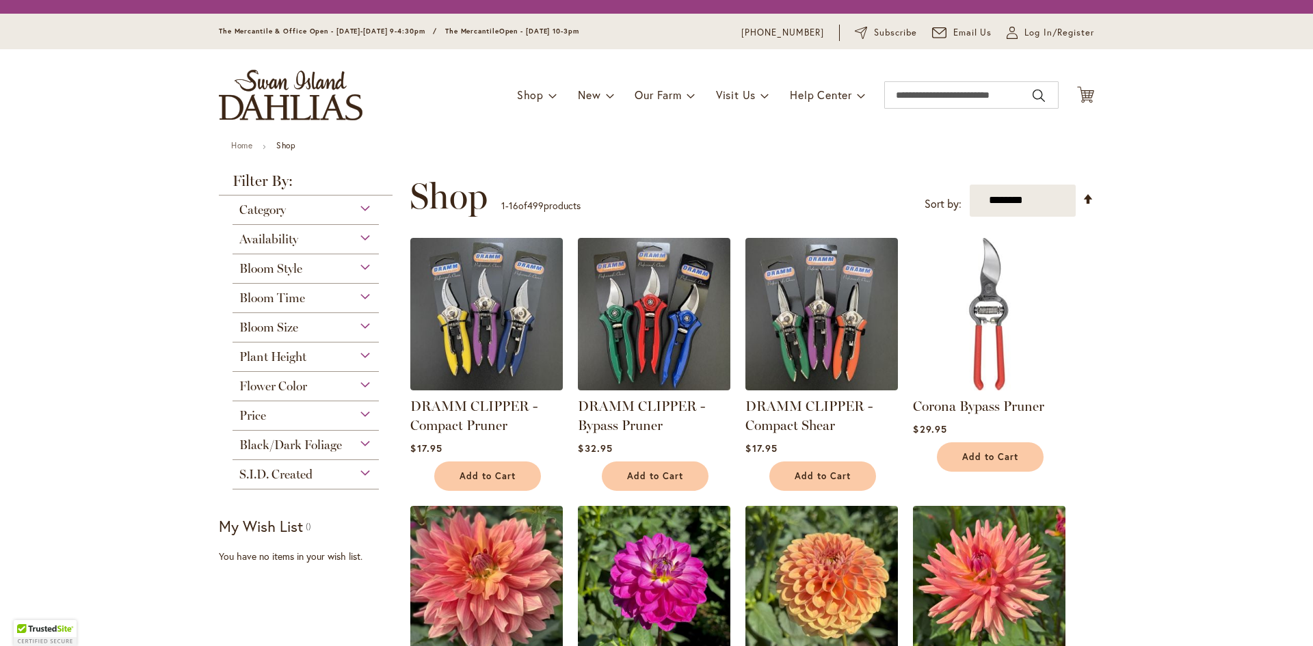
click at [359, 204] on div "Category" at bounding box center [305, 207] width 146 height 22
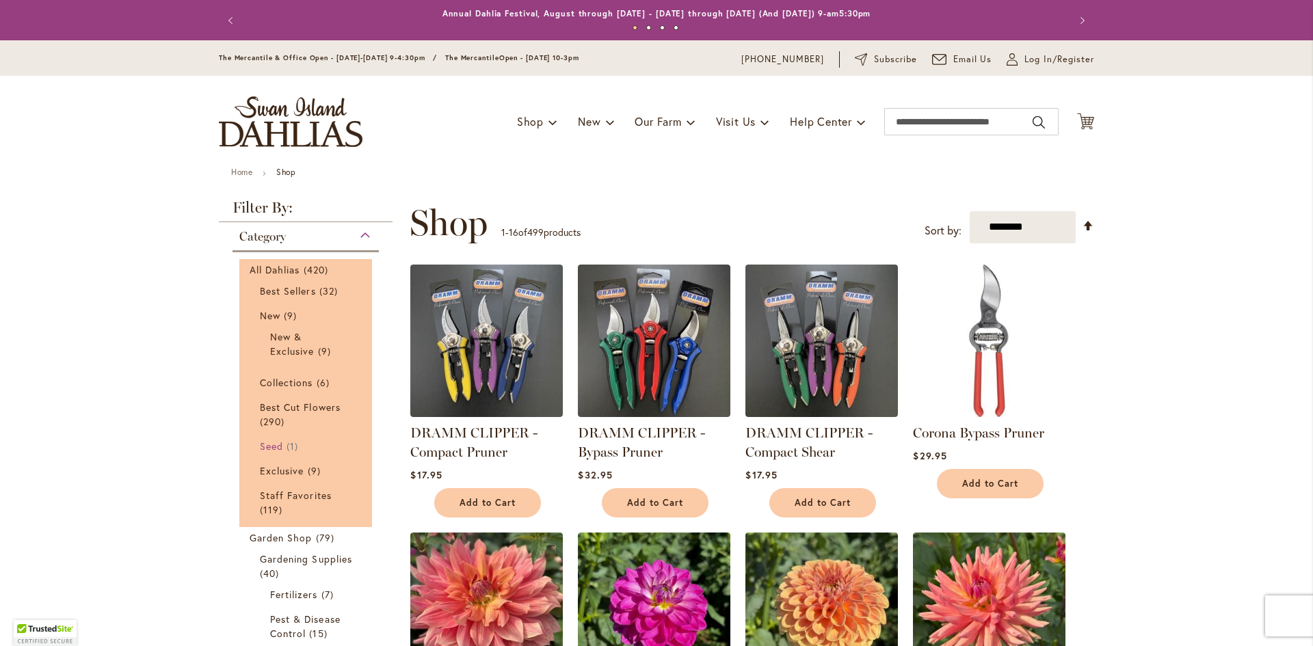
scroll to position [222, 0]
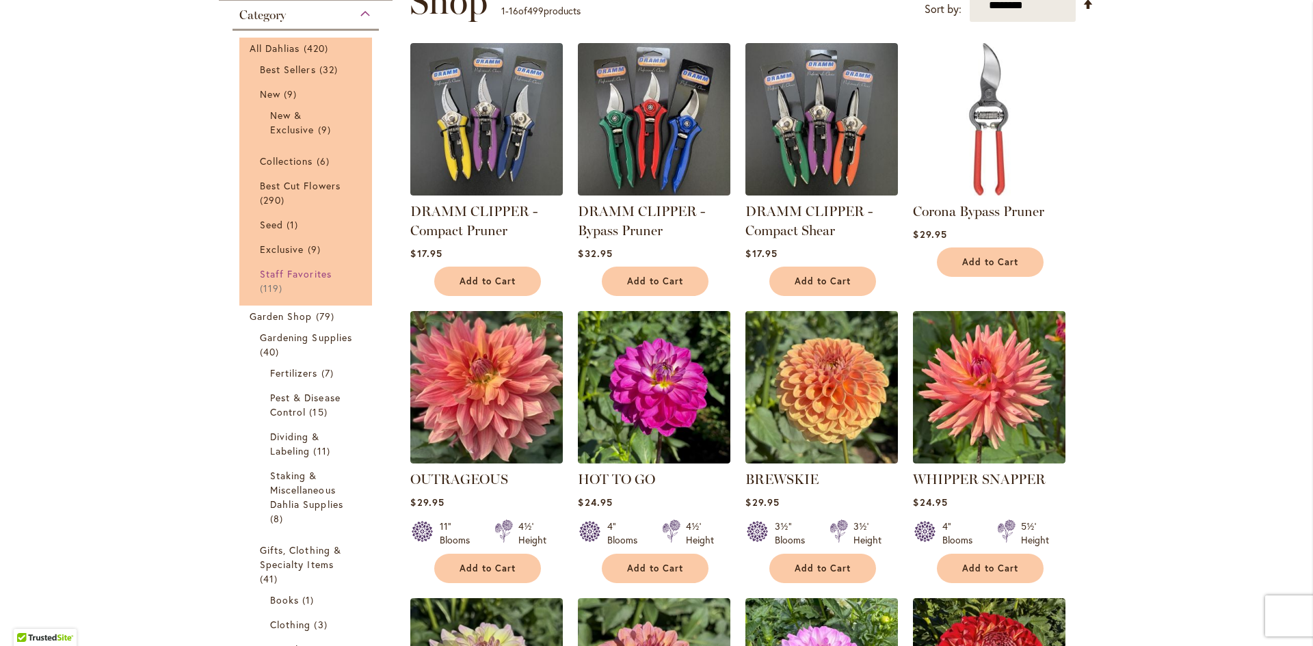
click at [284, 270] on span "Staff Favorites" at bounding box center [296, 273] width 72 height 13
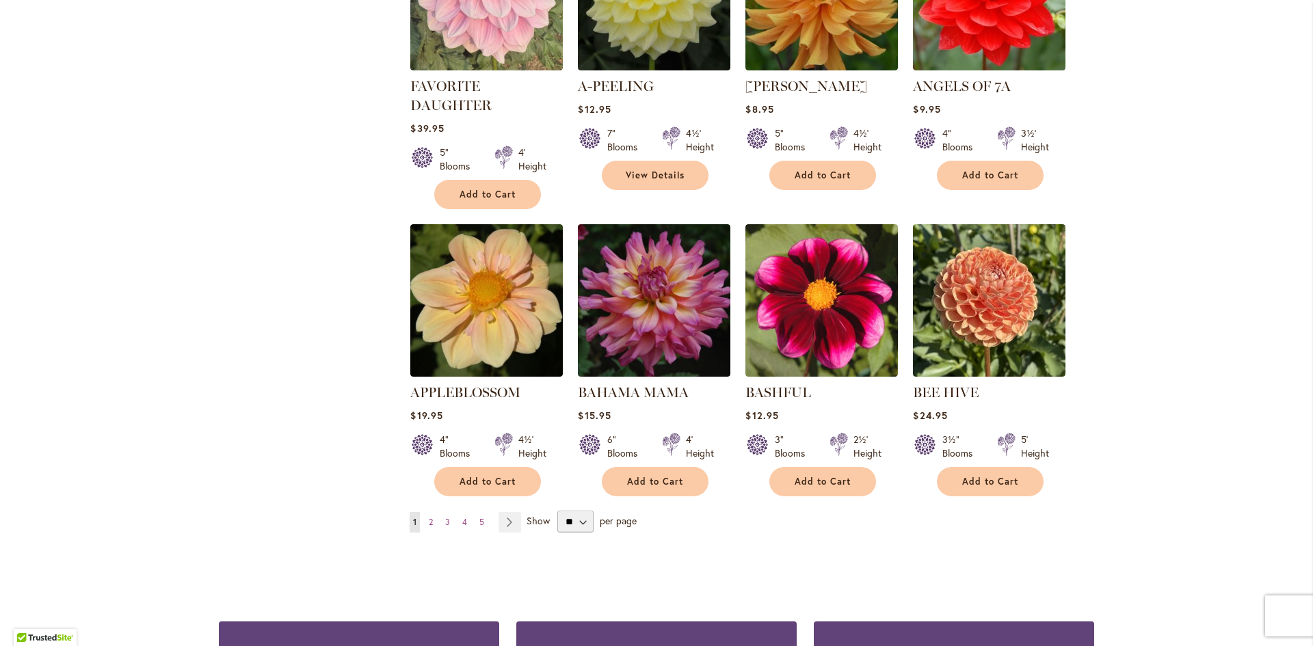
scroll to position [1094, 0]
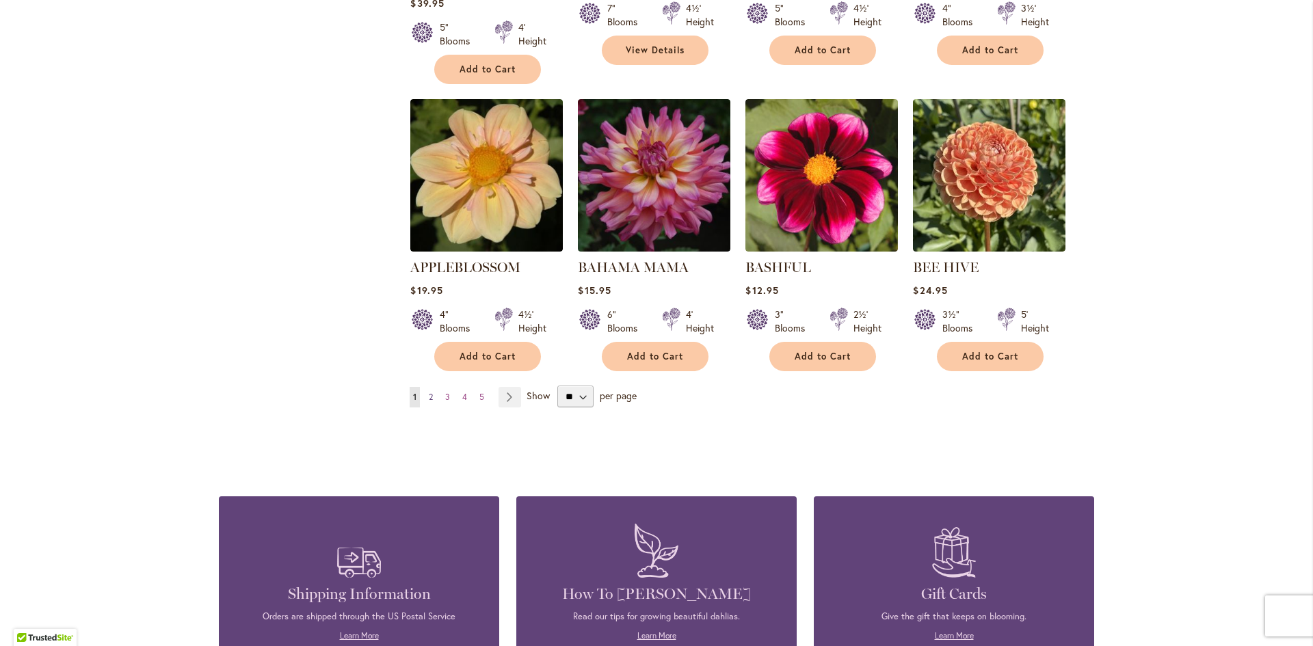
click at [429, 392] on span "2" at bounding box center [431, 397] width 4 height 10
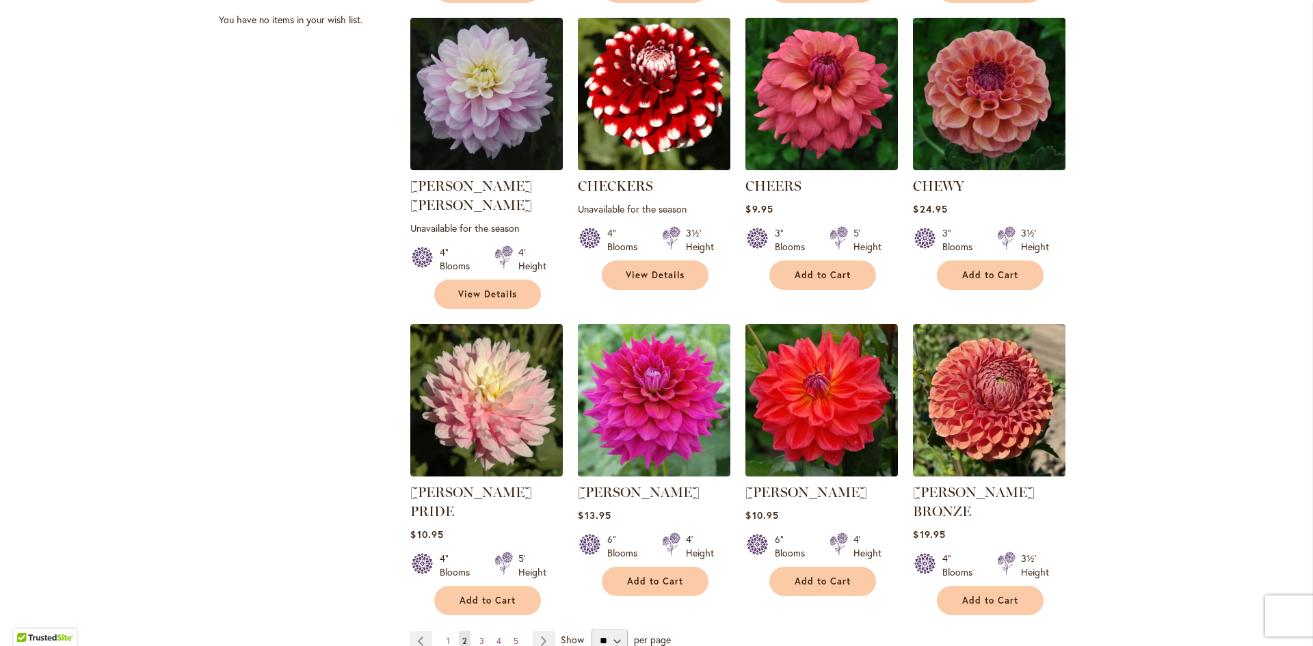
scroll to position [889, 0]
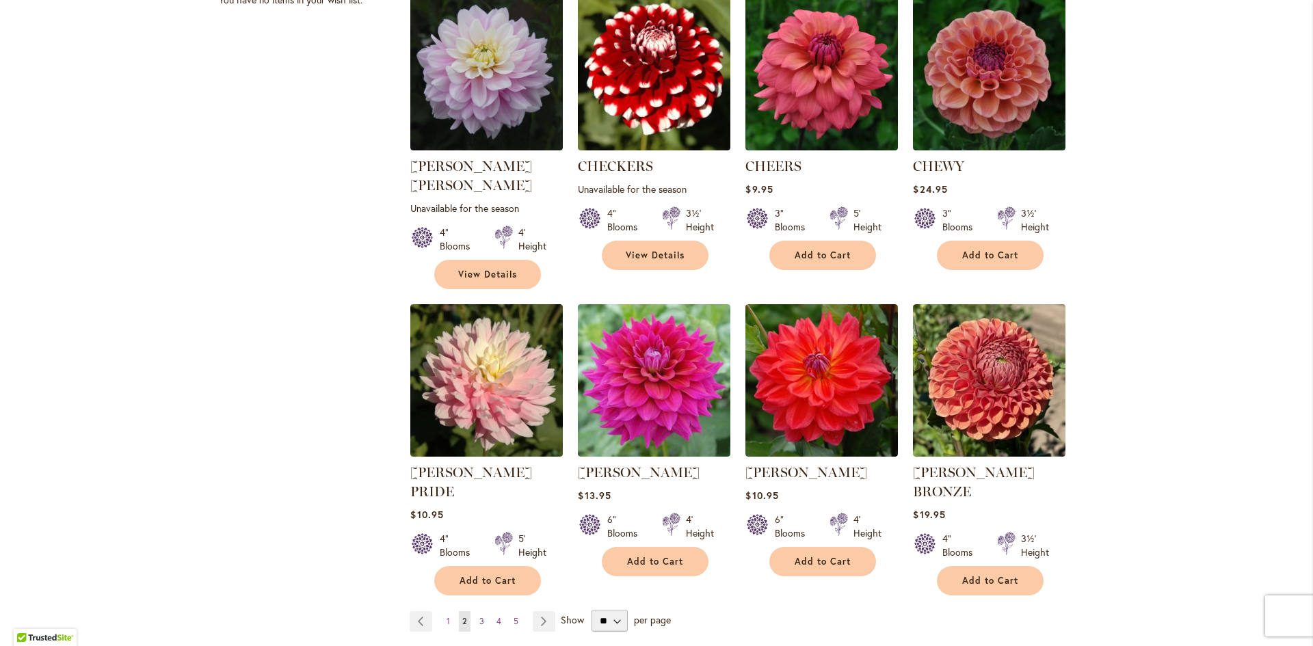
click at [479, 616] on span "3" at bounding box center [481, 621] width 5 height 10
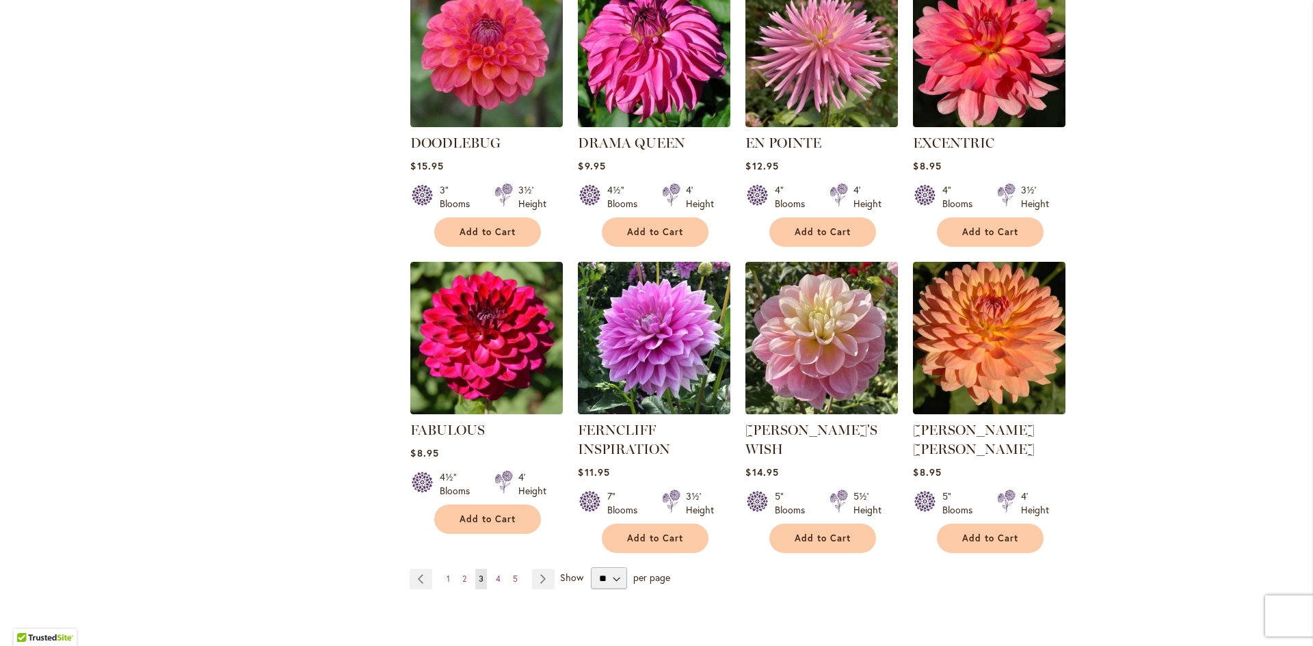
scroll to position [957, 0]
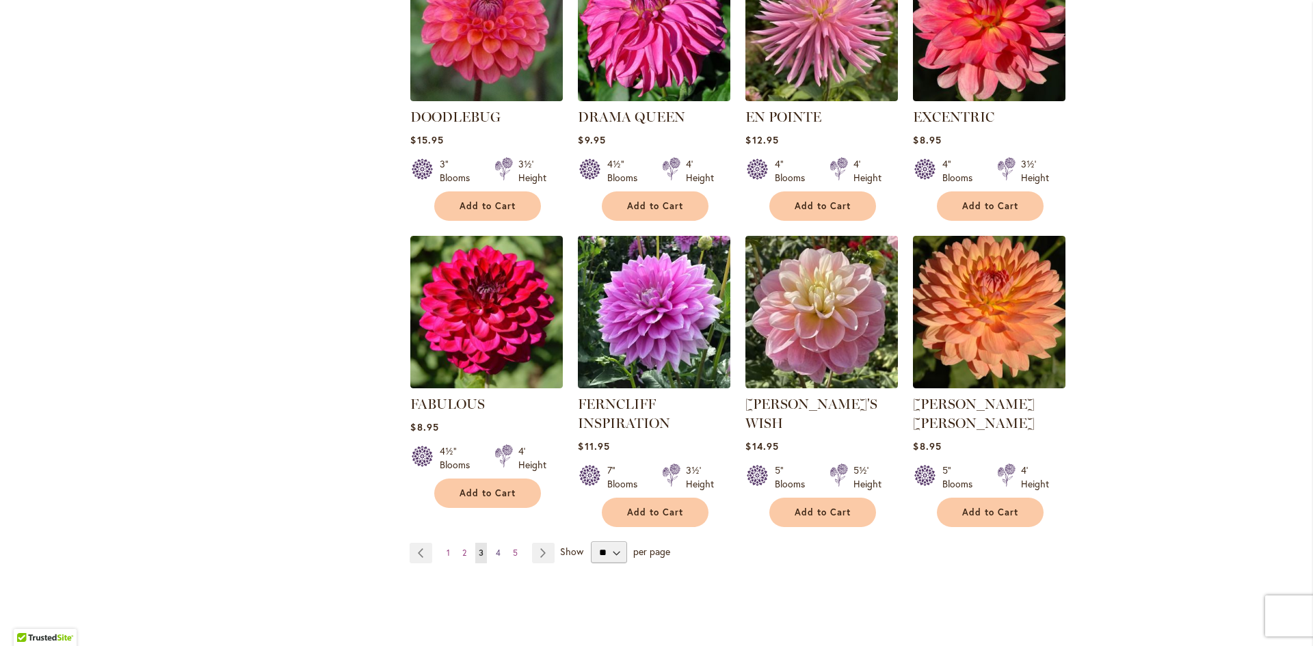
click at [495, 543] on link "Page 4" at bounding box center [498, 553] width 12 height 21
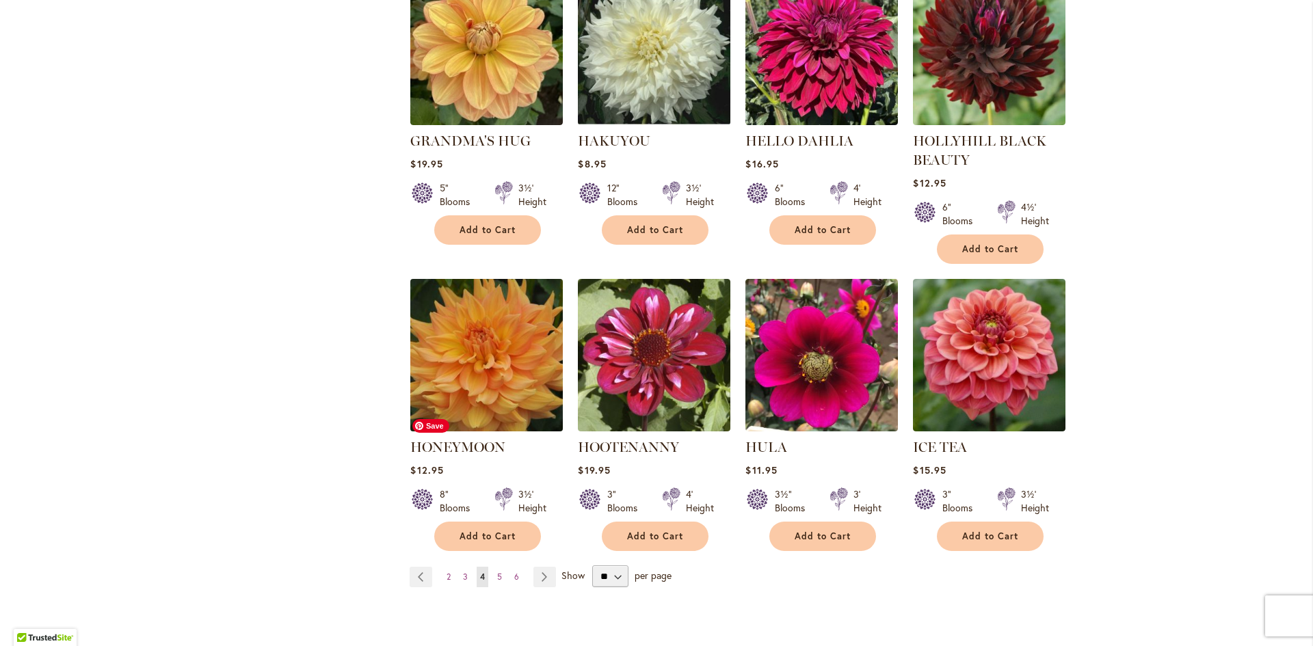
scroll to position [915, 0]
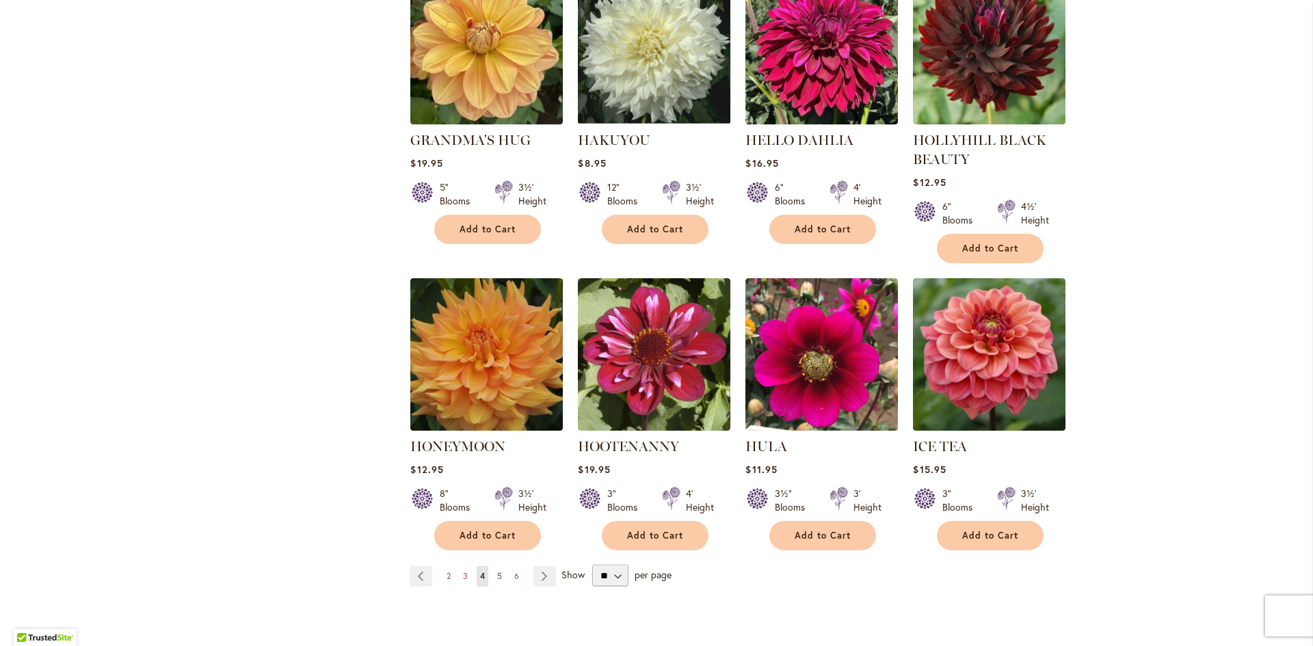
click at [497, 572] on span "5" at bounding box center [499, 576] width 5 height 10
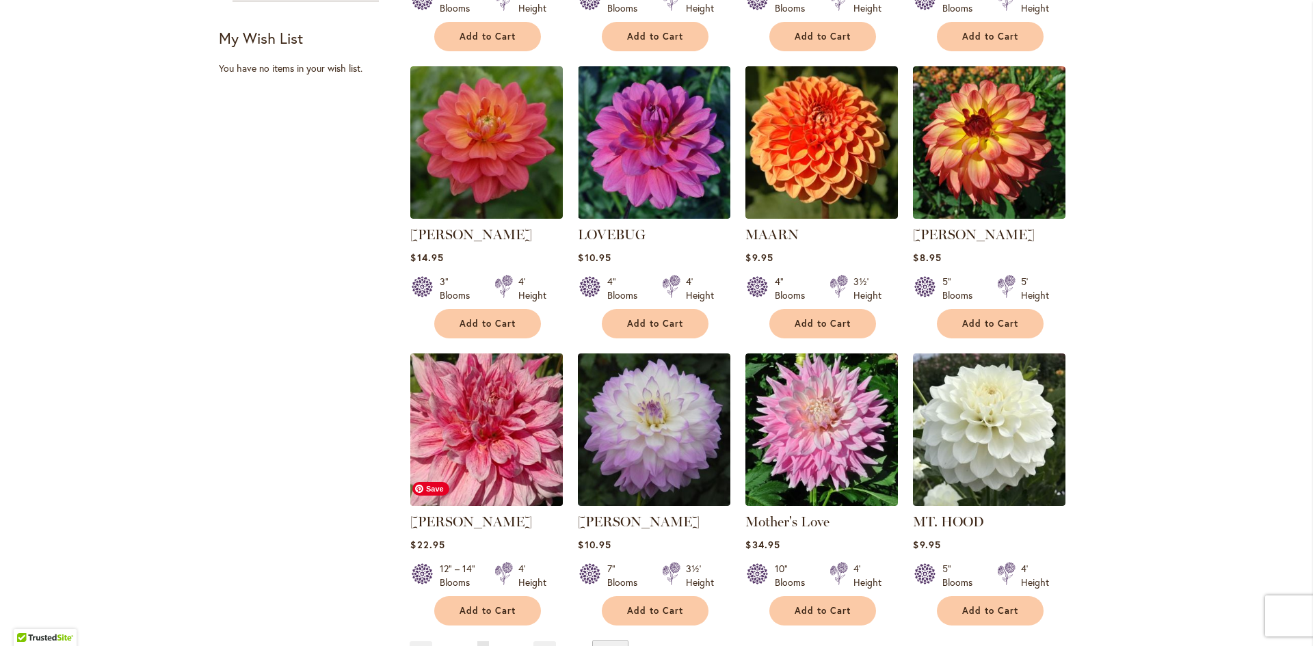
scroll to position [889, 0]
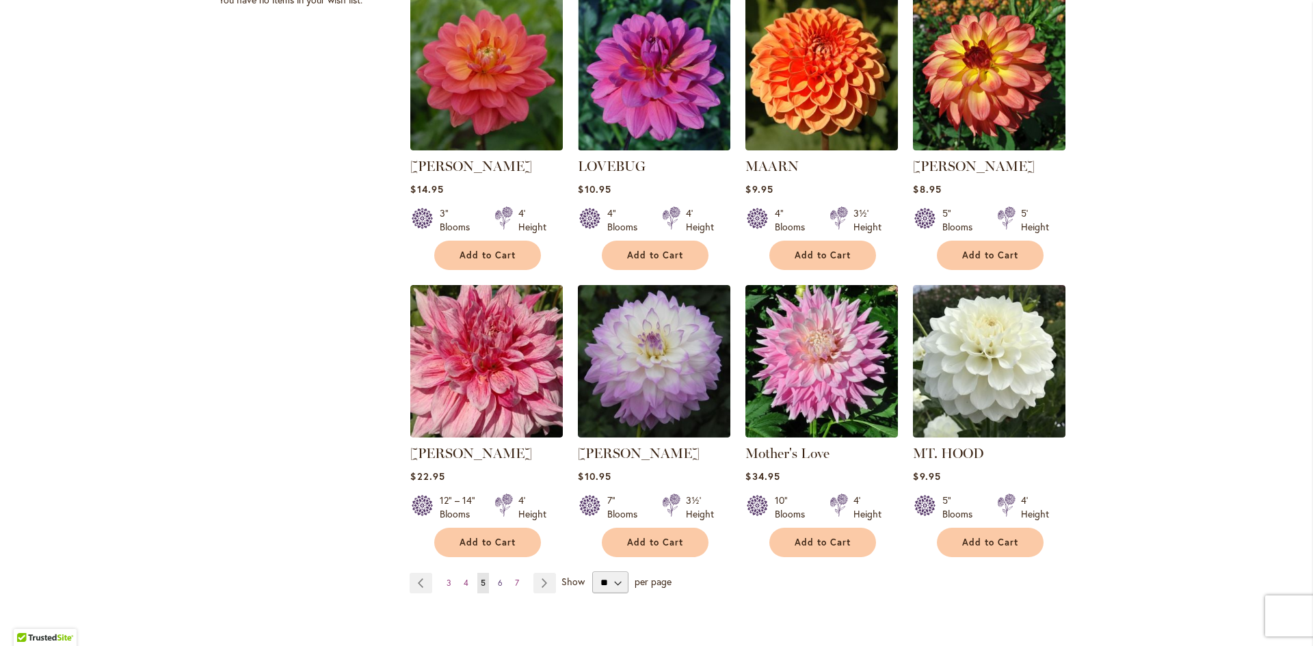
click at [498, 578] on span "6" at bounding box center [500, 583] width 5 height 10
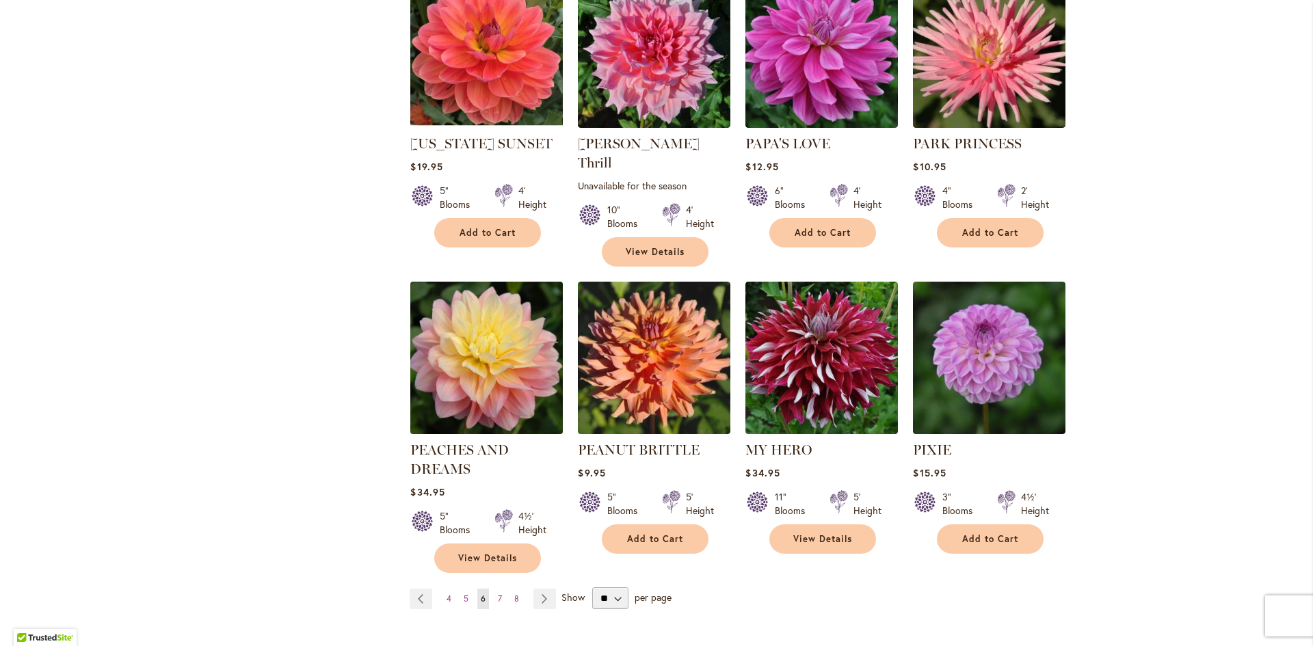
scroll to position [889, 0]
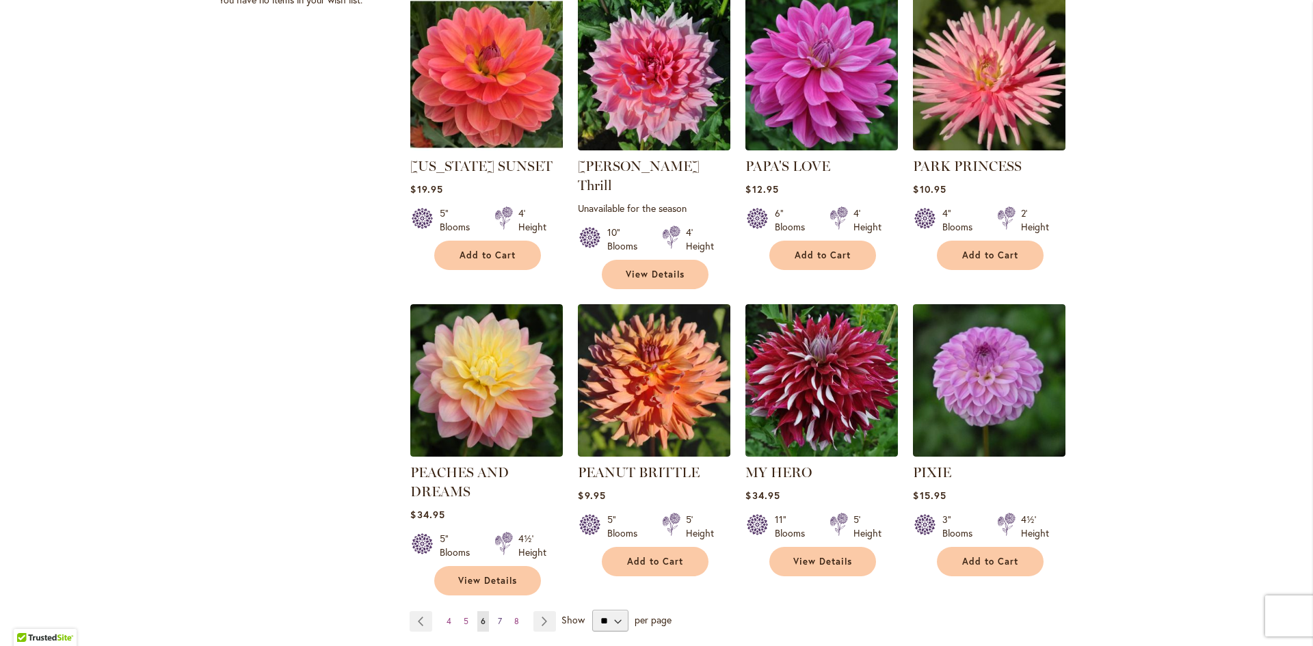
click at [498, 616] on span "7" at bounding box center [500, 621] width 4 height 10
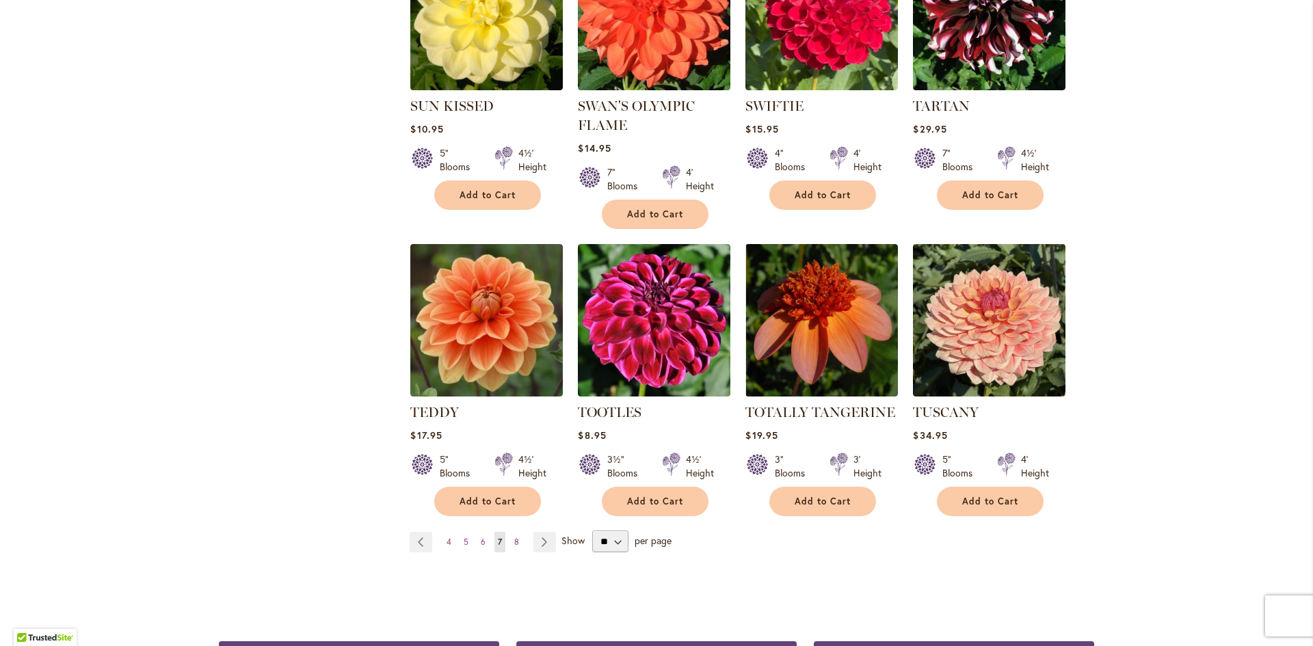
scroll to position [983, 0]
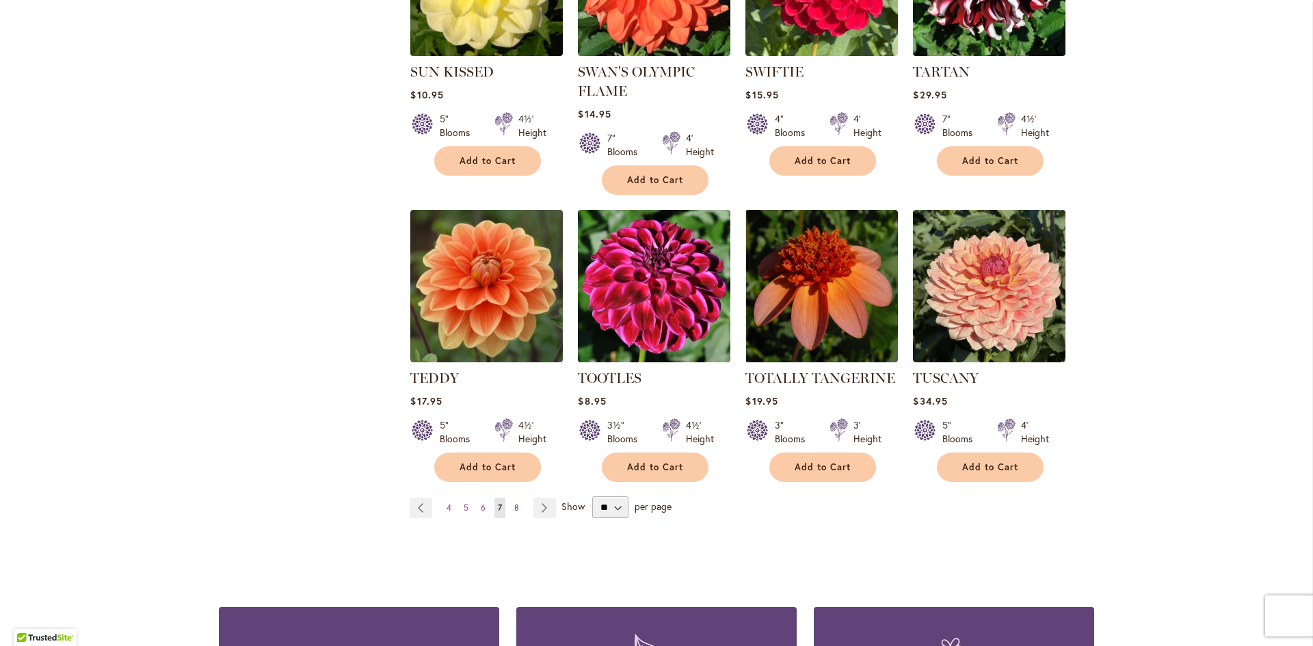
click at [514, 503] on span "8" at bounding box center [516, 508] width 5 height 10
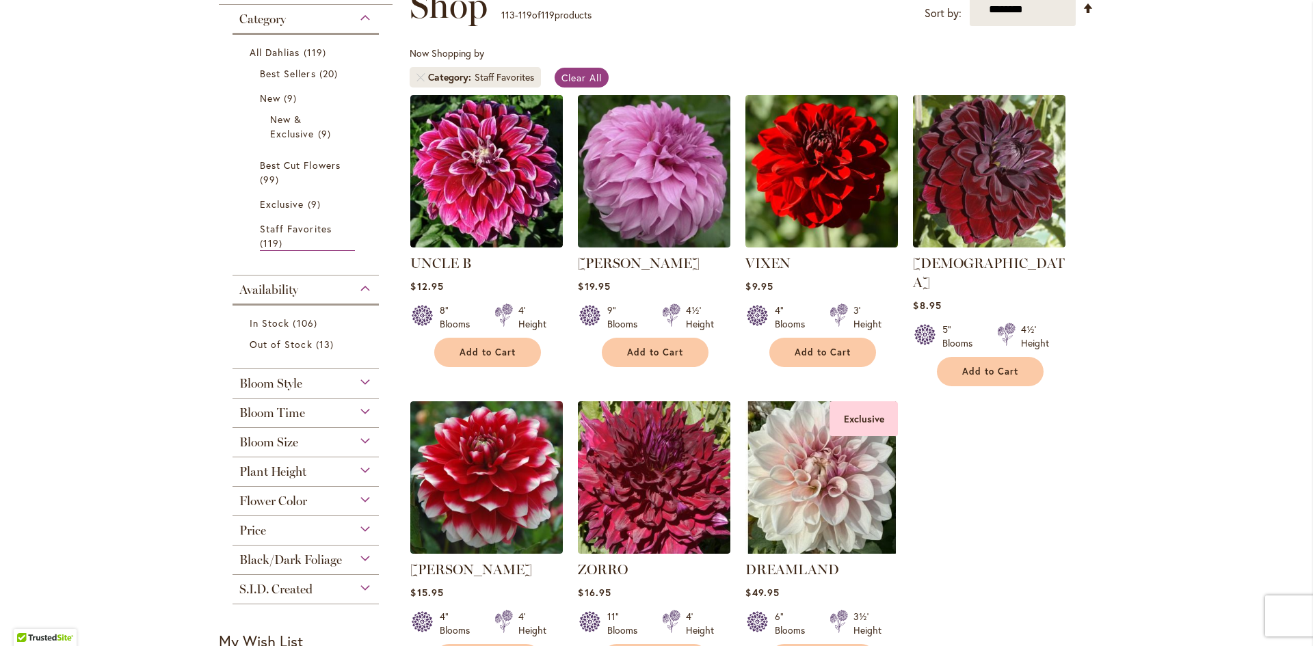
scroll to position [205, 0]
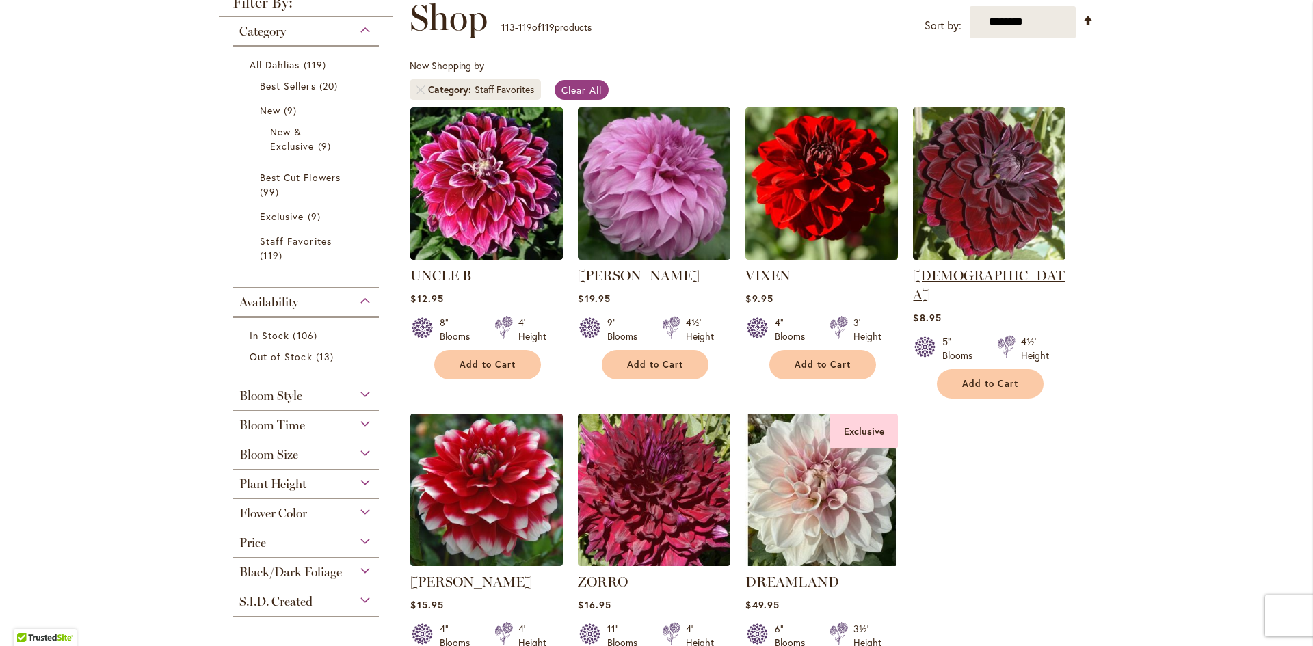
click at [944, 274] on link "[DEMOGRAPHIC_DATA]" at bounding box center [989, 285] width 152 height 36
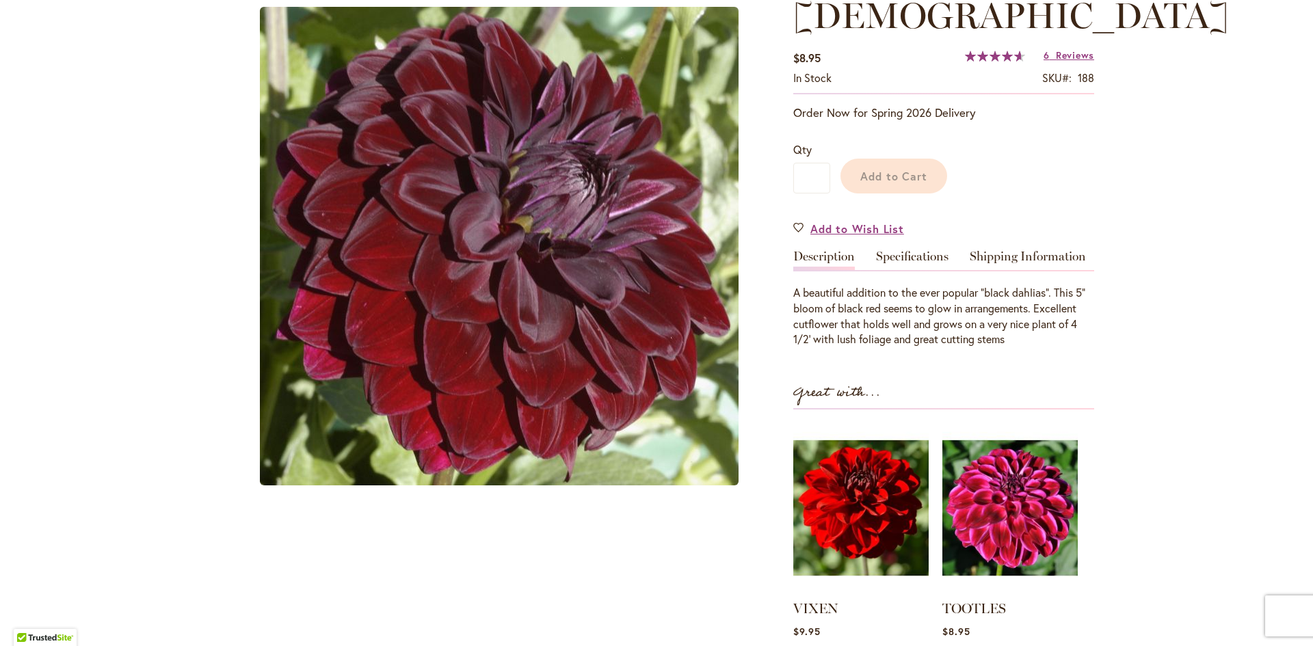
scroll to position [243, 0]
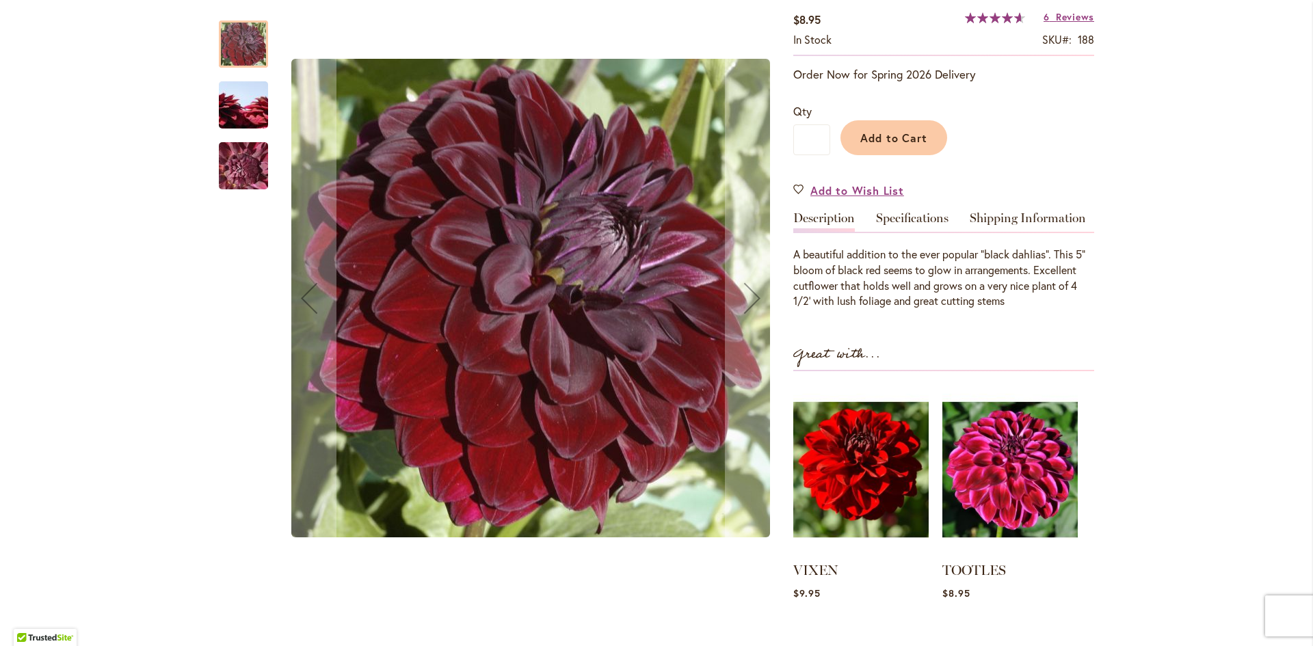
click at [249, 114] on img "VOODOO" at bounding box center [243, 105] width 98 height 66
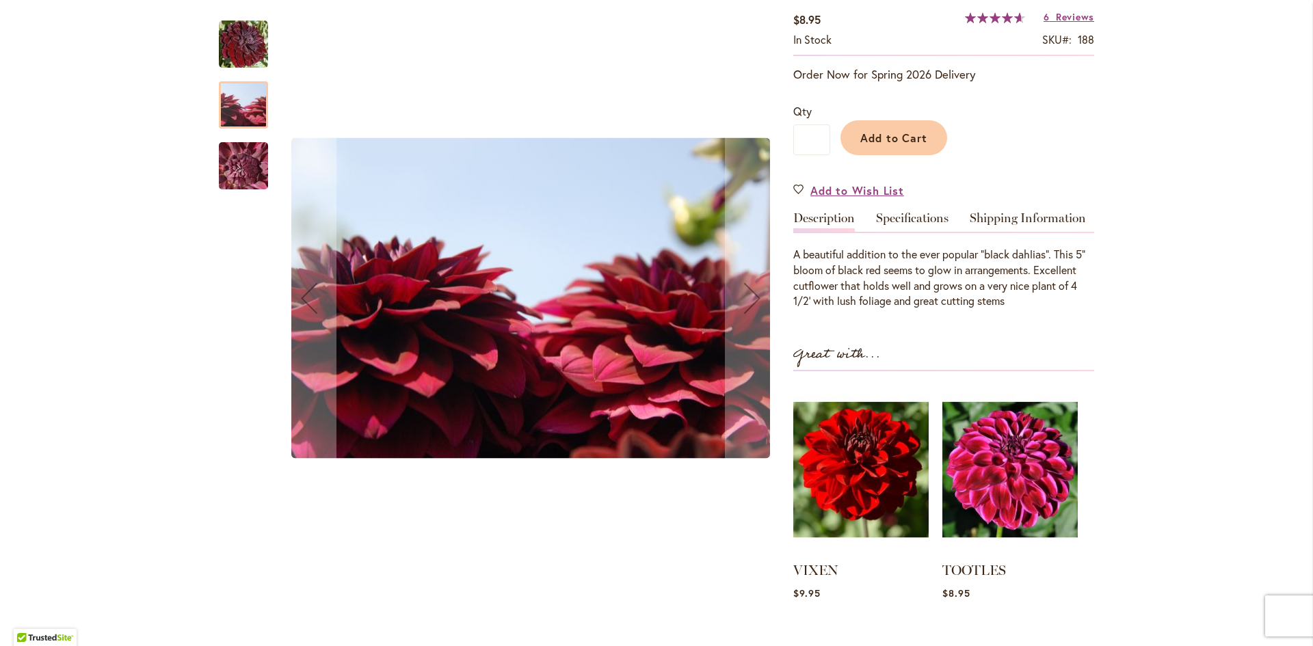
click at [243, 170] on img "VOODOO" at bounding box center [243, 166] width 98 height 74
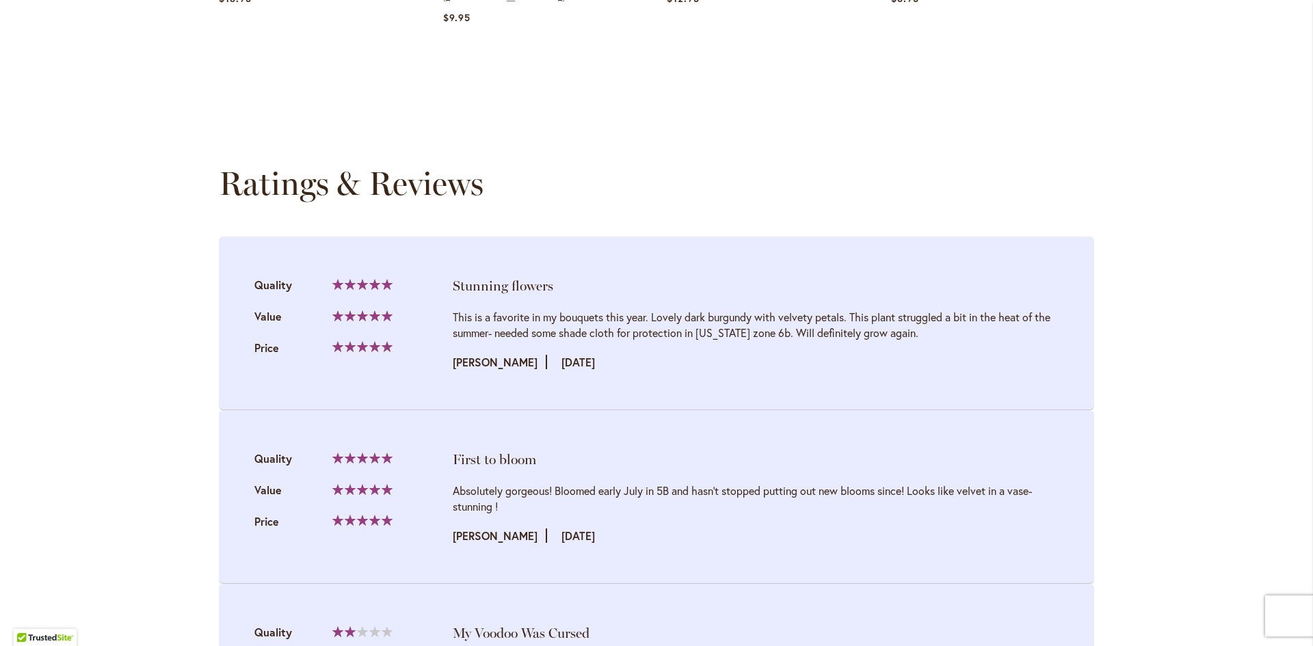
scroll to position [1269, 0]
